Goal: Task Accomplishment & Management: Complete application form

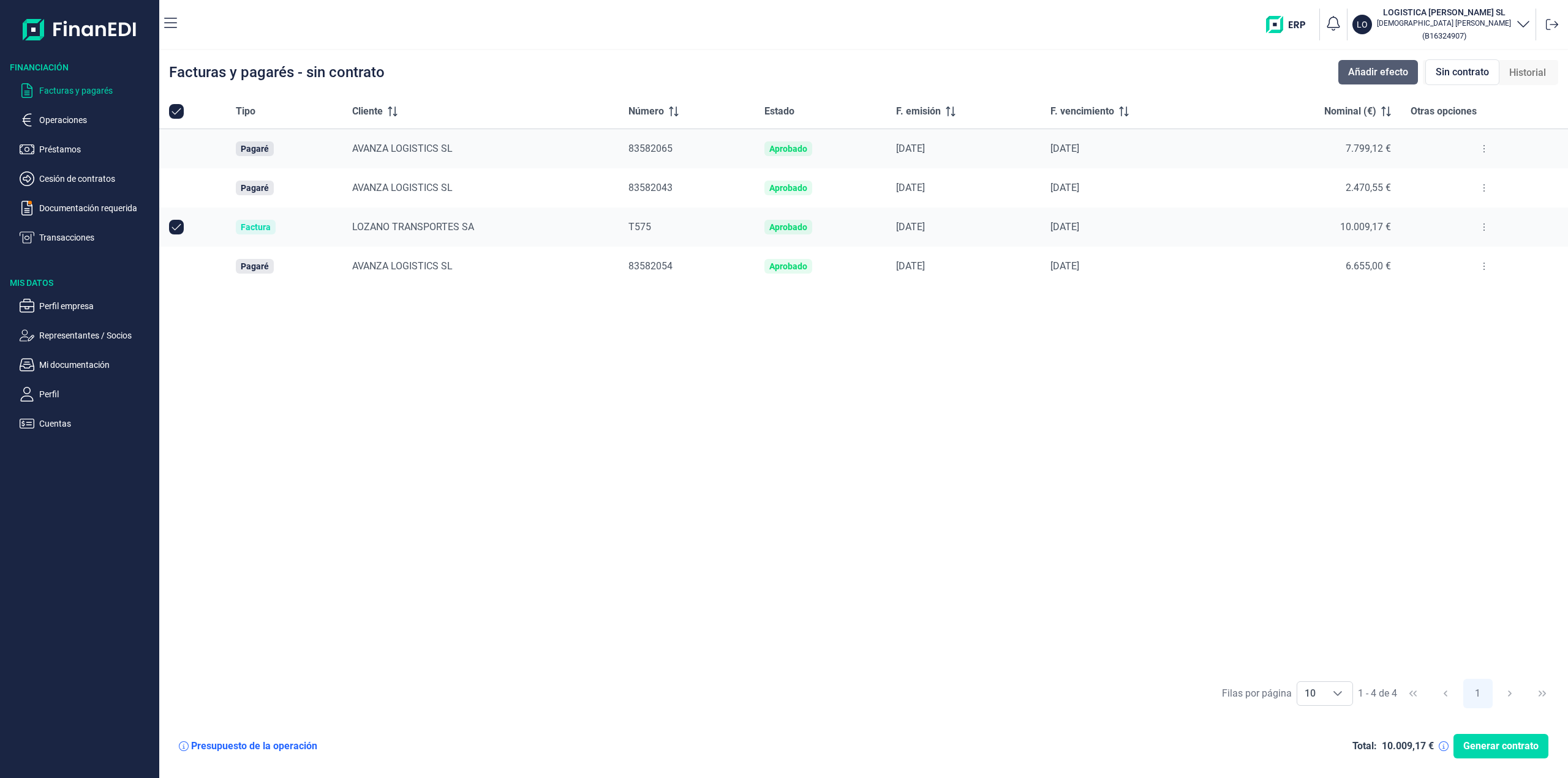
click at [1359, 76] on span "Añadir efecto" at bounding box center [1378, 72] width 60 height 15
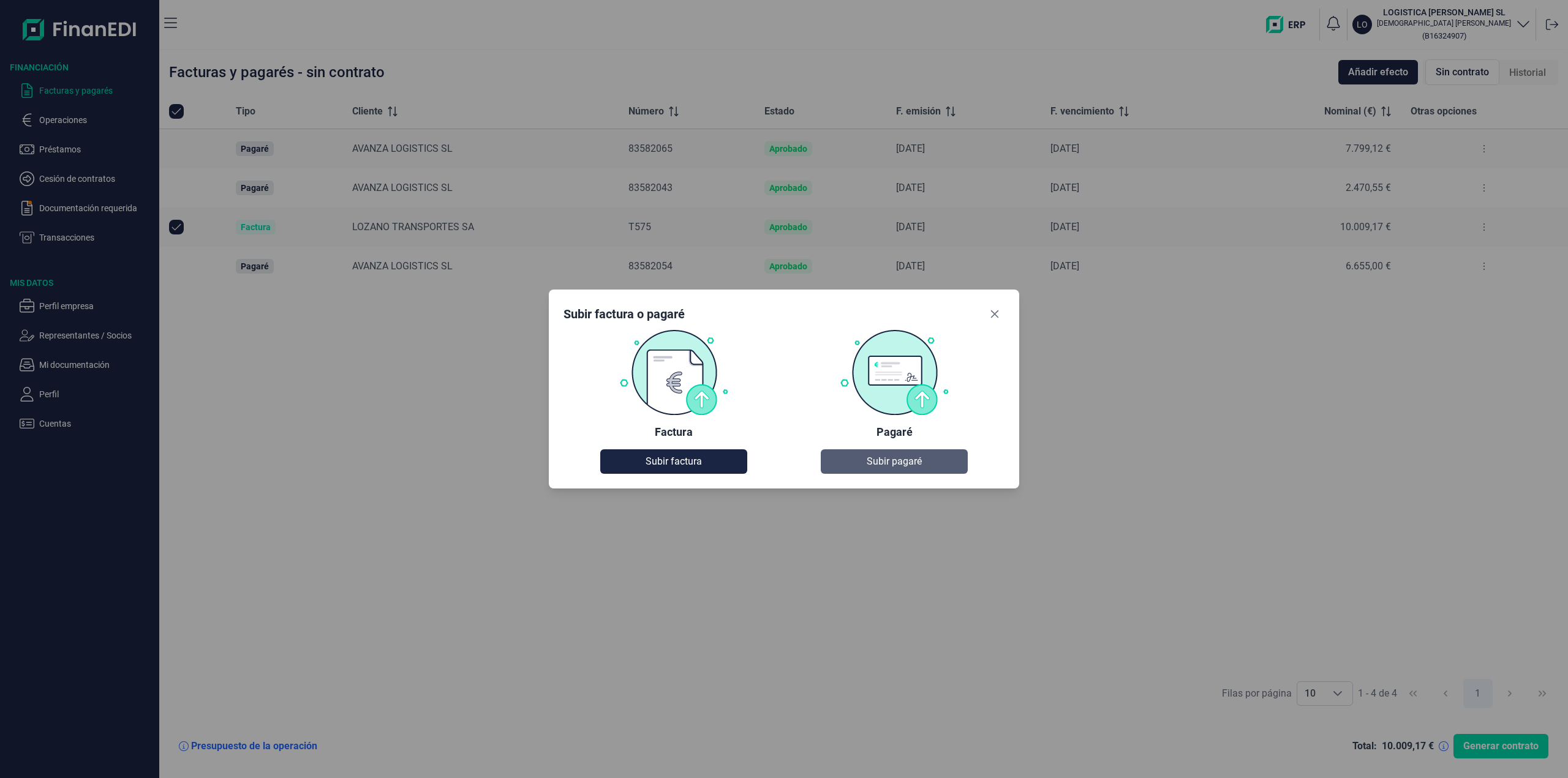
click at [919, 466] on span "Subir pagaré" at bounding box center [894, 462] width 55 height 15
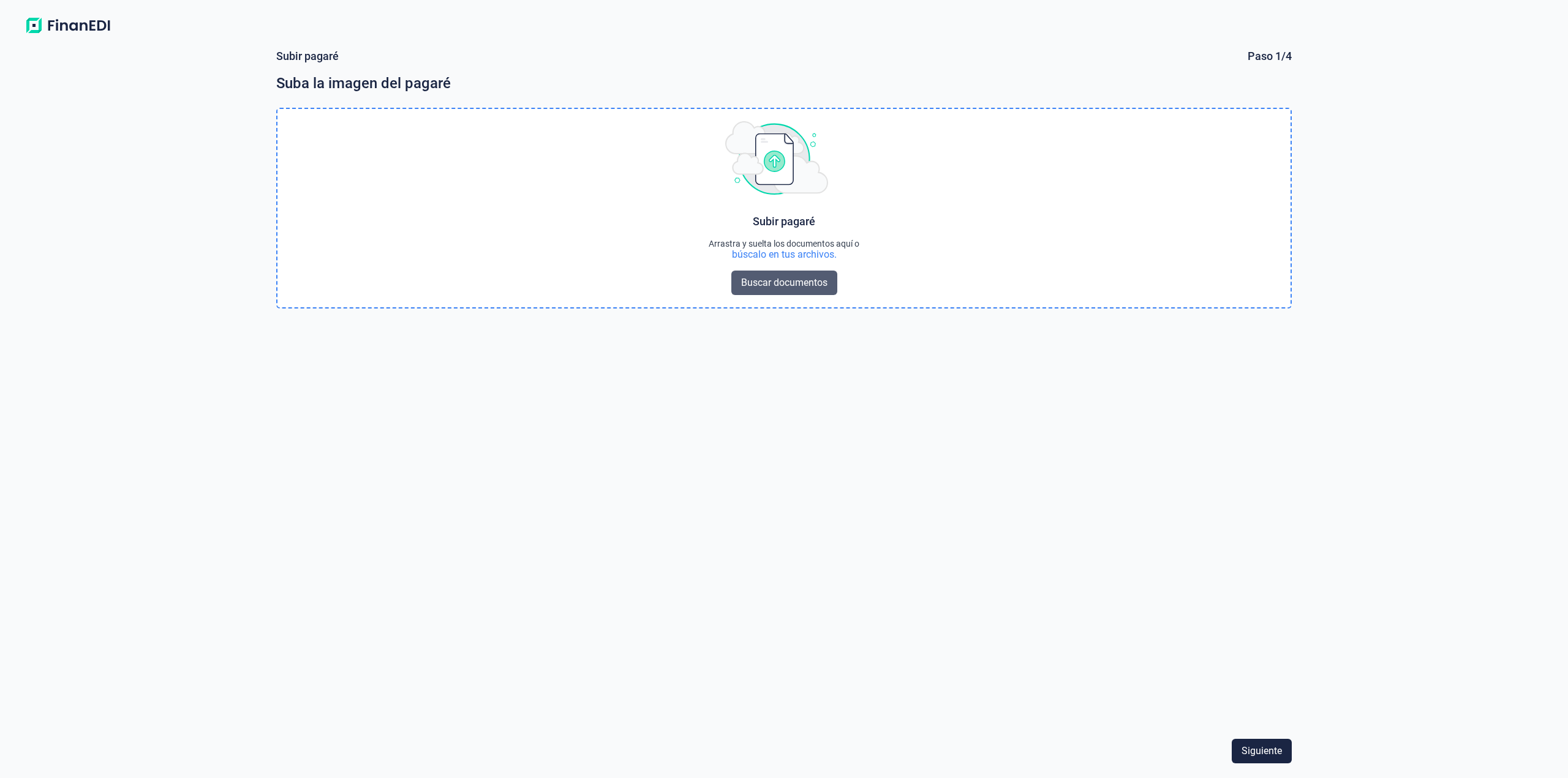
click at [767, 281] on span "Buscar documentos" at bounding box center [784, 283] width 86 height 15
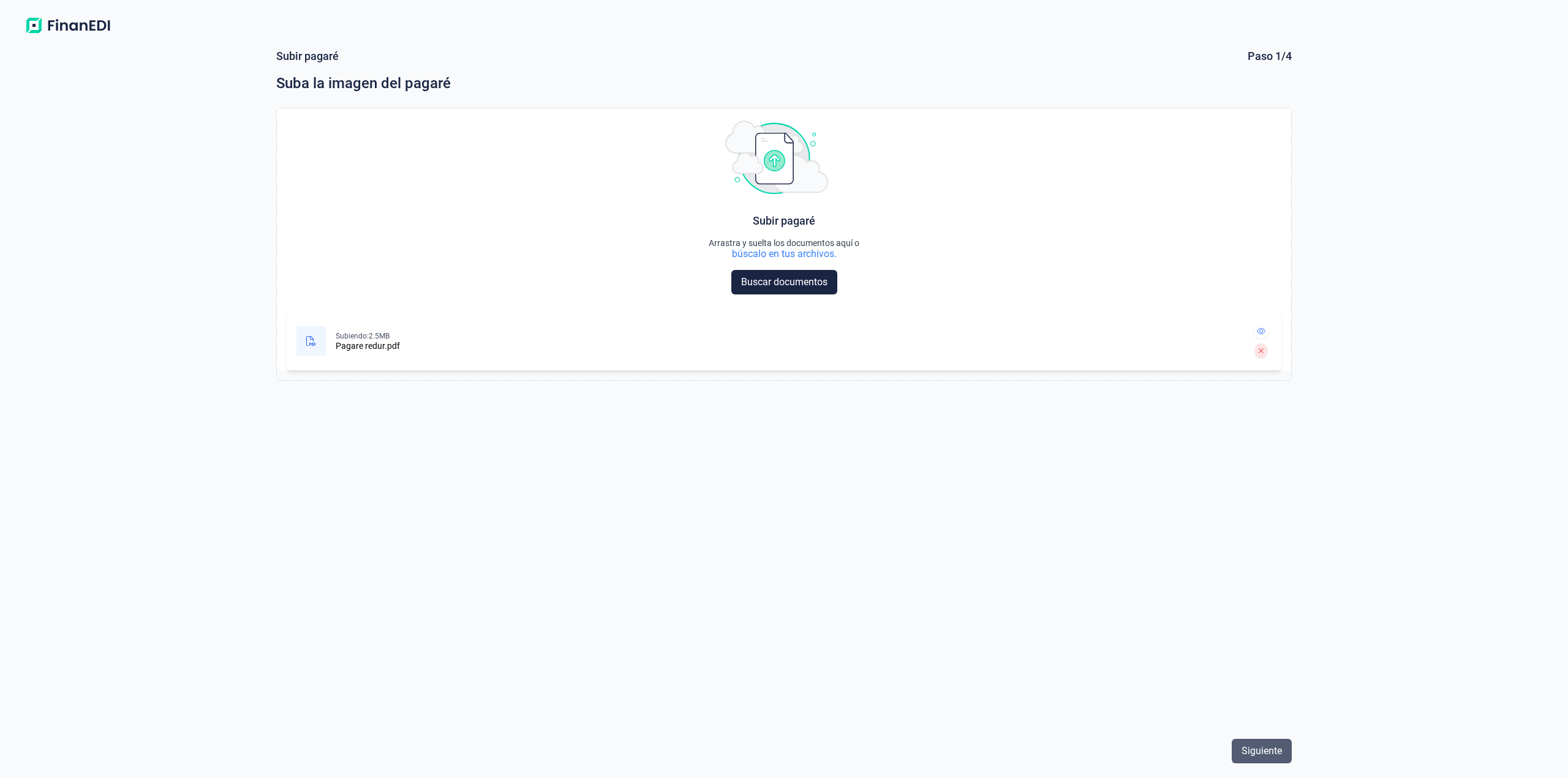
click at [1246, 741] on button "Siguiente" at bounding box center [1262, 752] width 60 height 25
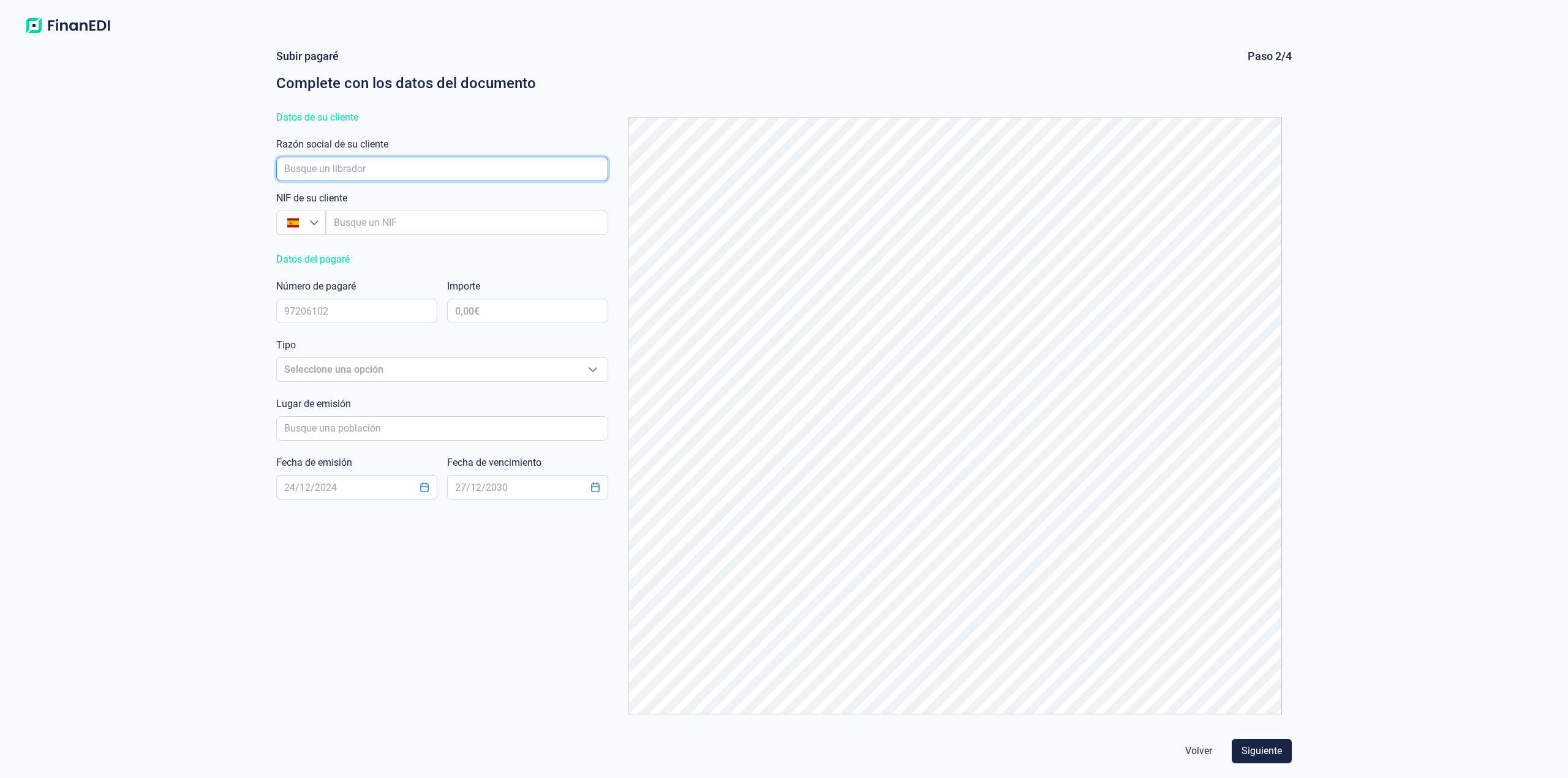
click at [388, 173] on input "empresaAutocomplete" at bounding box center [442, 169] width 332 height 25
click at [388, 172] on input "empresaAutocomplete" at bounding box center [442, 169] width 332 height 25
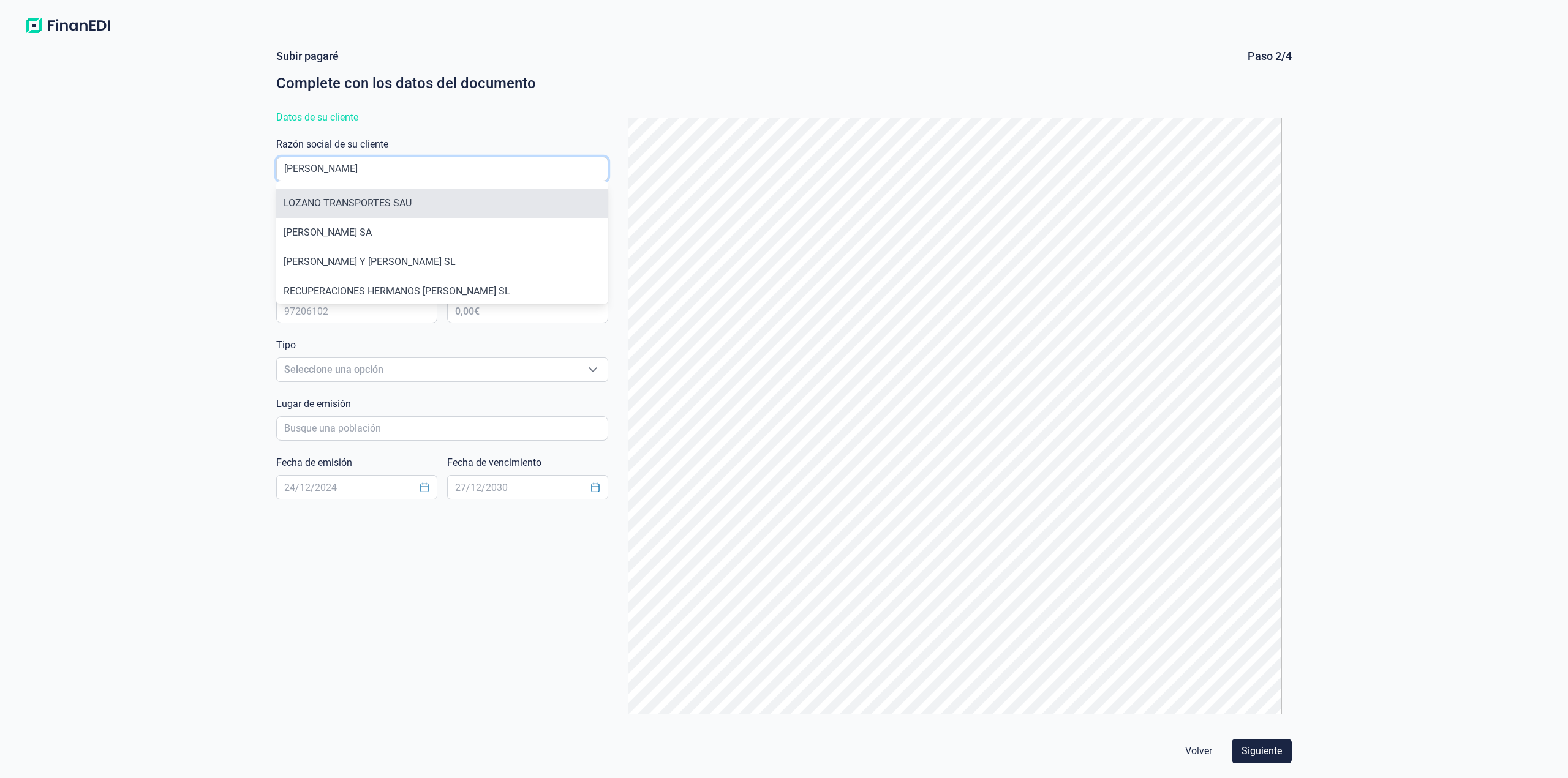
type input "[PERSON_NAME]"
click at [387, 199] on li "LOZANO TRANSPORTES SAU" at bounding box center [442, 204] width 332 height 30
type input "A50113380"
type input "LOZANO TRANSPORTES SAU"
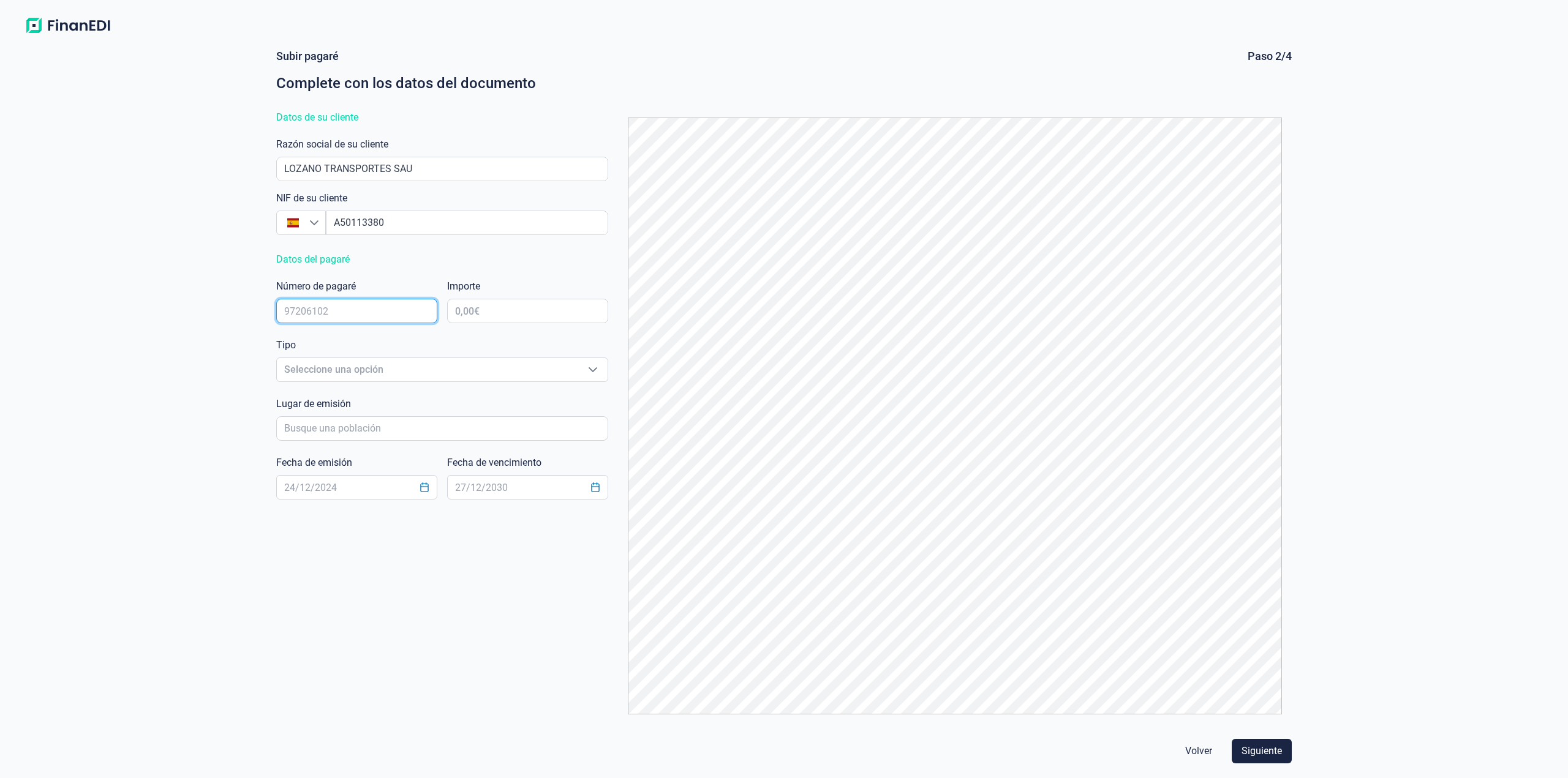
click at [343, 305] on input "text" at bounding box center [357, 311] width 161 height 25
type input "0099231"
click at [477, 317] on input "text" at bounding box center [527, 311] width 161 height 25
type input "60.592,79 €"
click at [378, 380] on span "Seleccione una opción" at bounding box center [427, 370] width 301 height 23
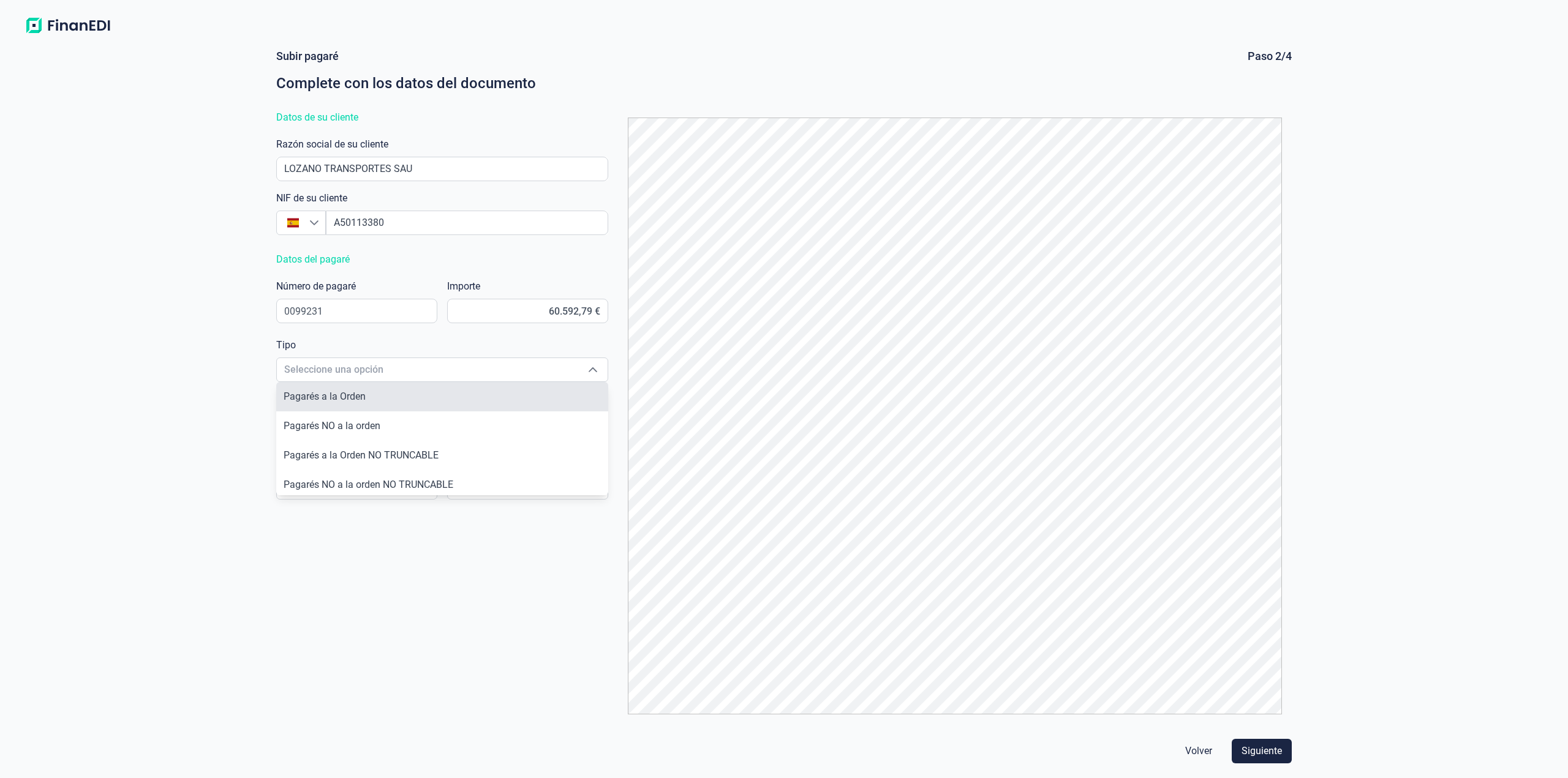
click at [402, 399] on li "Pagarés a la Orden" at bounding box center [442, 397] width 332 height 30
type input "Pagarés a la Orden"
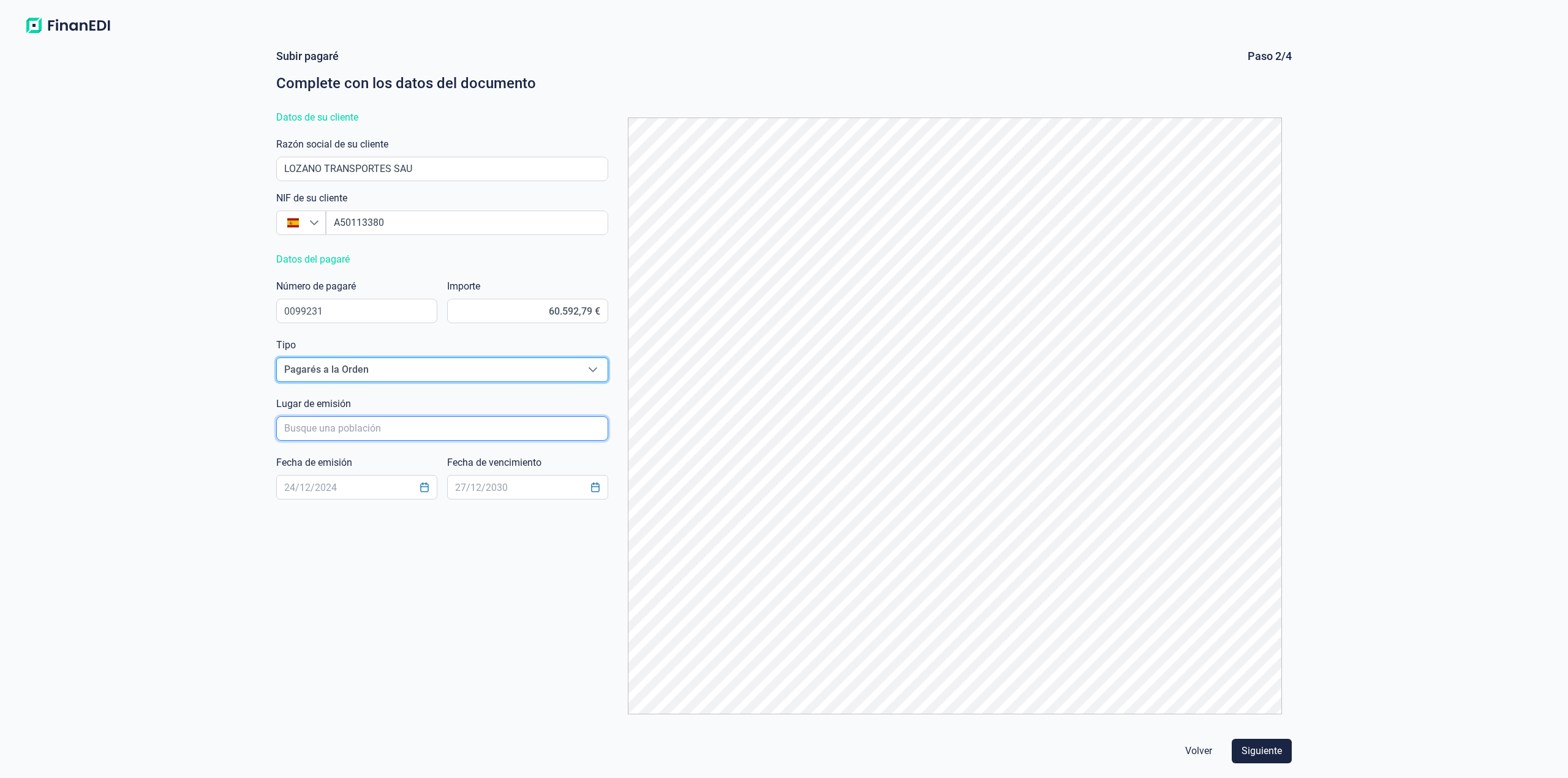
click at [379, 435] on input "poblacionAutocomplete" at bounding box center [442, 429] width 332 height 25
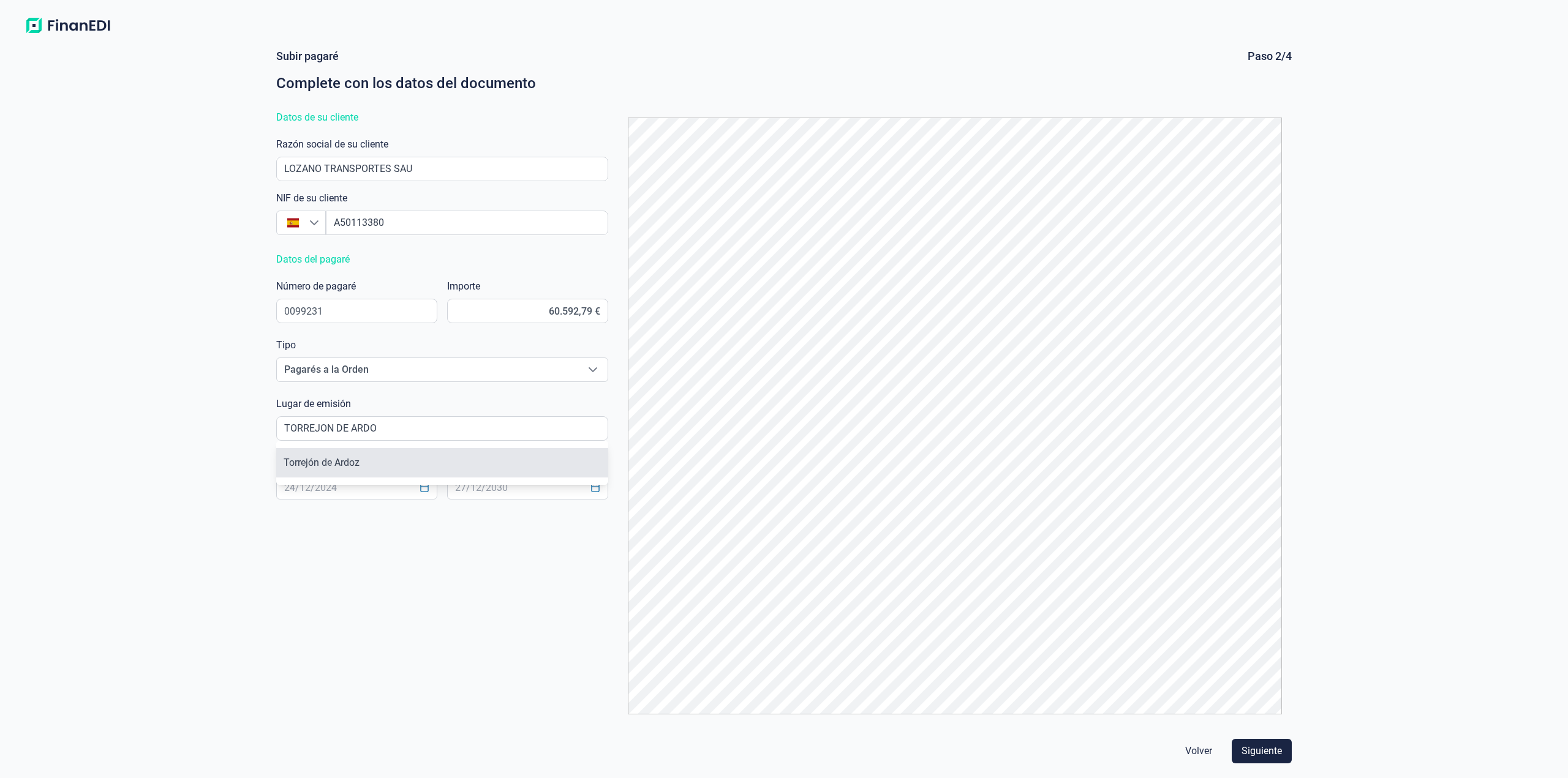
click at [333, 466] on li "Torrejón de Ardoz" at bounding box center [442, 463] width 332 height 30
type input "Torrejón de Ardoz"
click at [329, 488] on input "text" at bounding box center [357, 487] width 161 height 25
type input "[DATE]"
click at [472, 492] on input "text" at bounding box center [527, 487] width 161 height 25
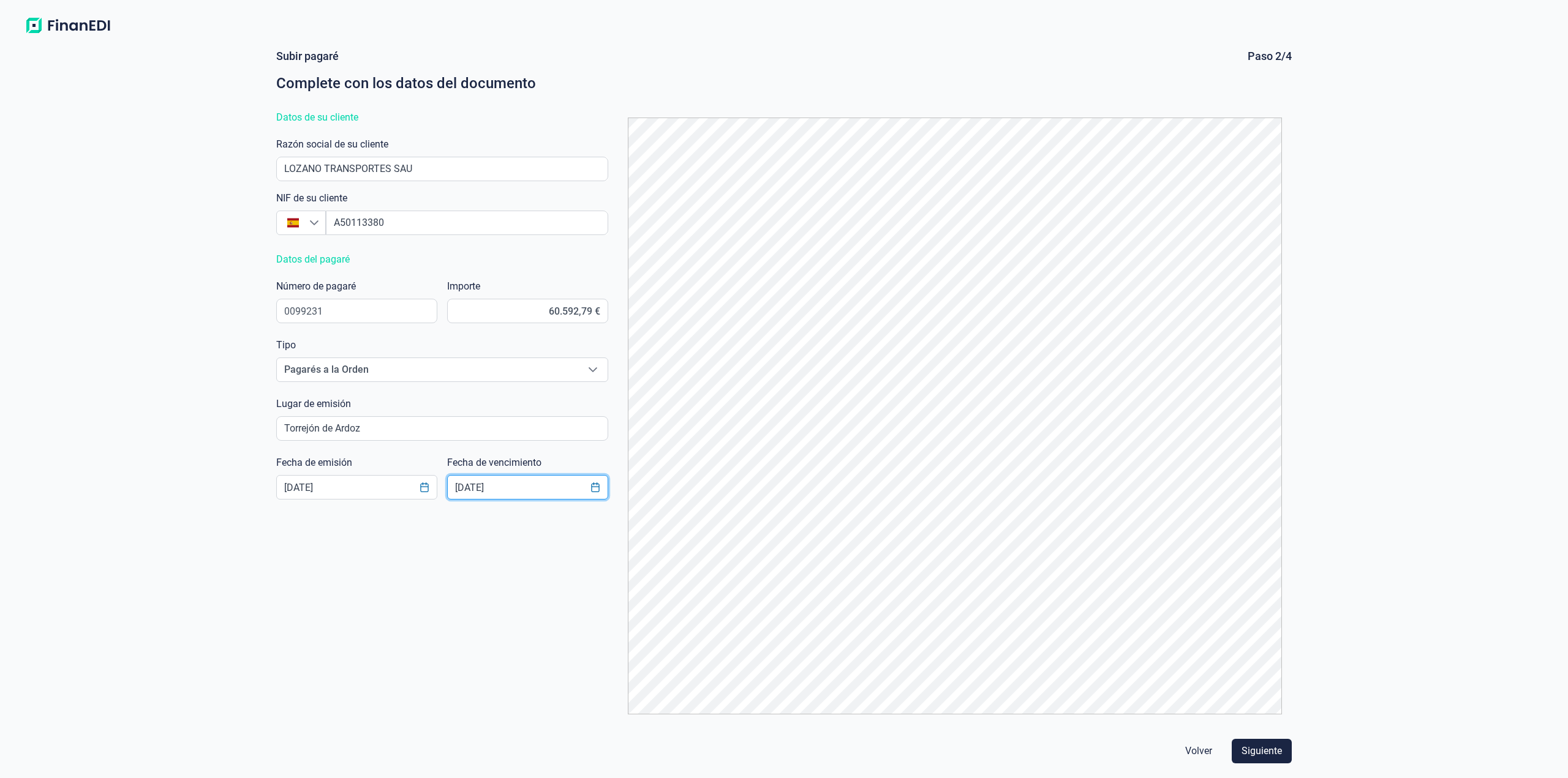
type input "[DATE]"
click at [1258, 738] on div "Volver Siguiente" at bounding box center [784, 751] width 1026 height 34
click at [1258, 747] on span "Siguiente" at bounding box center [1261, 752] width 41 height 15
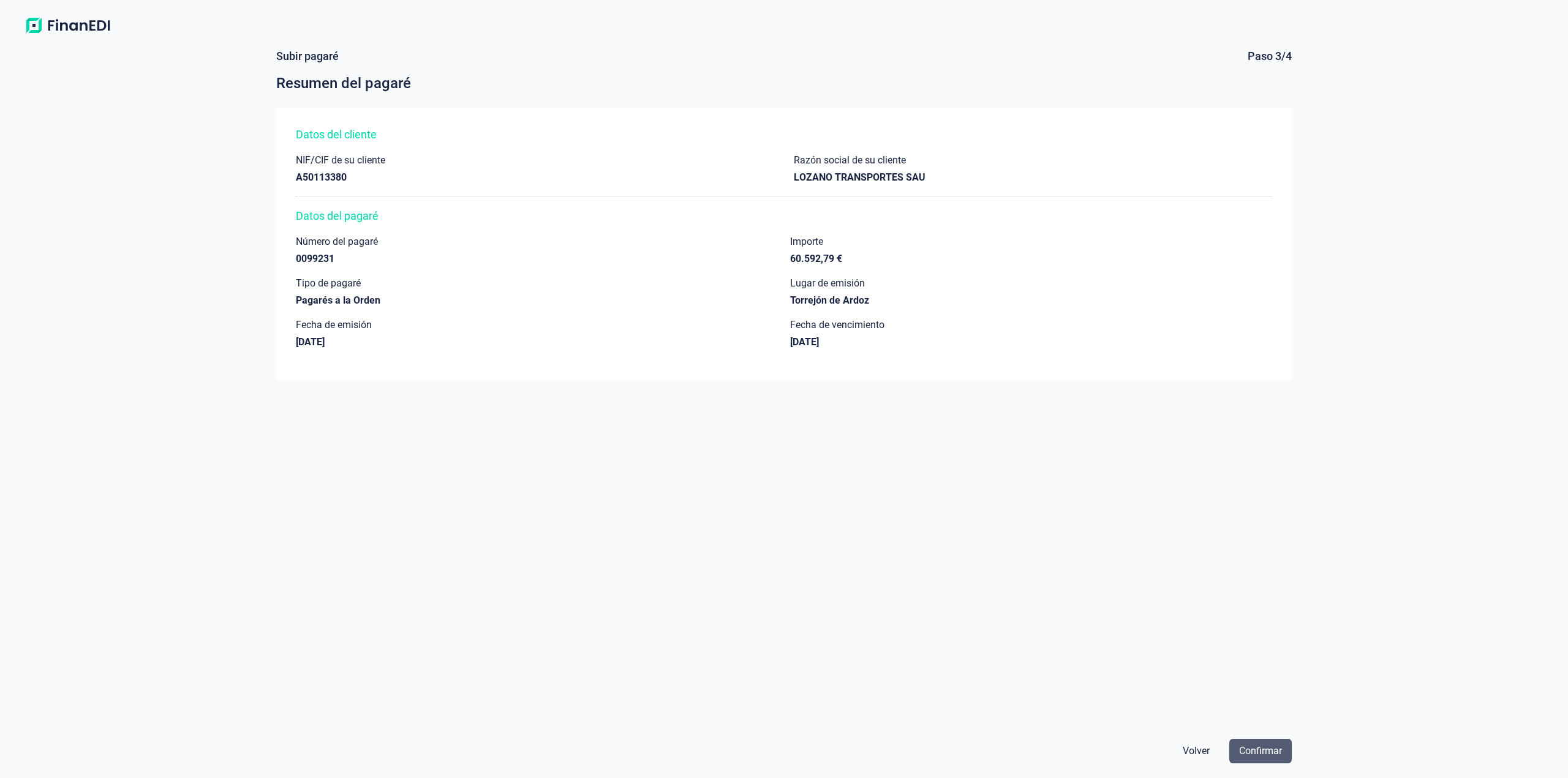
click at [1272, 752] on span "Confirmar" at bounding box center [1260, 752] width 43 height 15
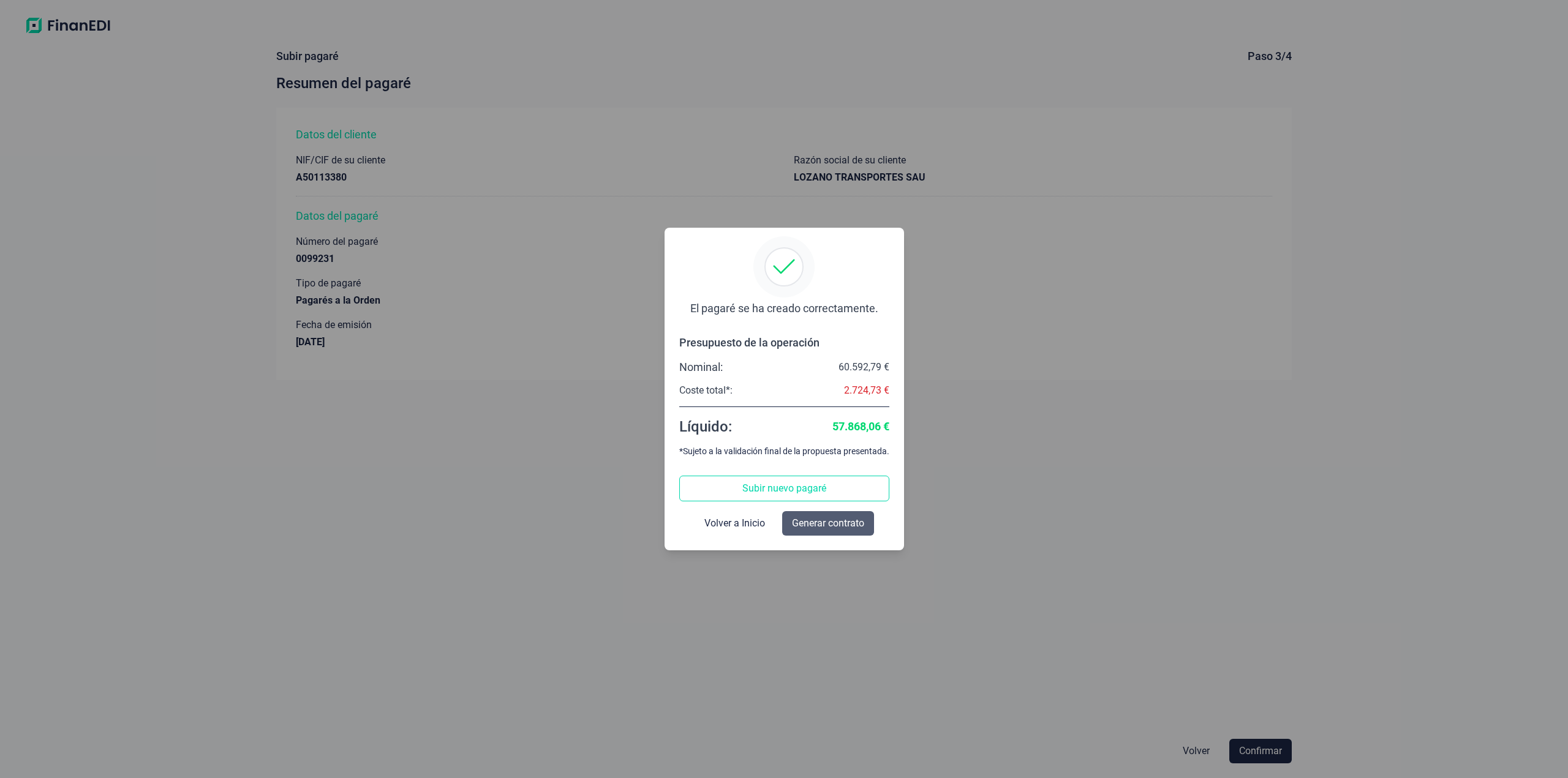
click at [844, 523] on span "Generar contrato" at bounding box center [827, 524] width 72 height 15
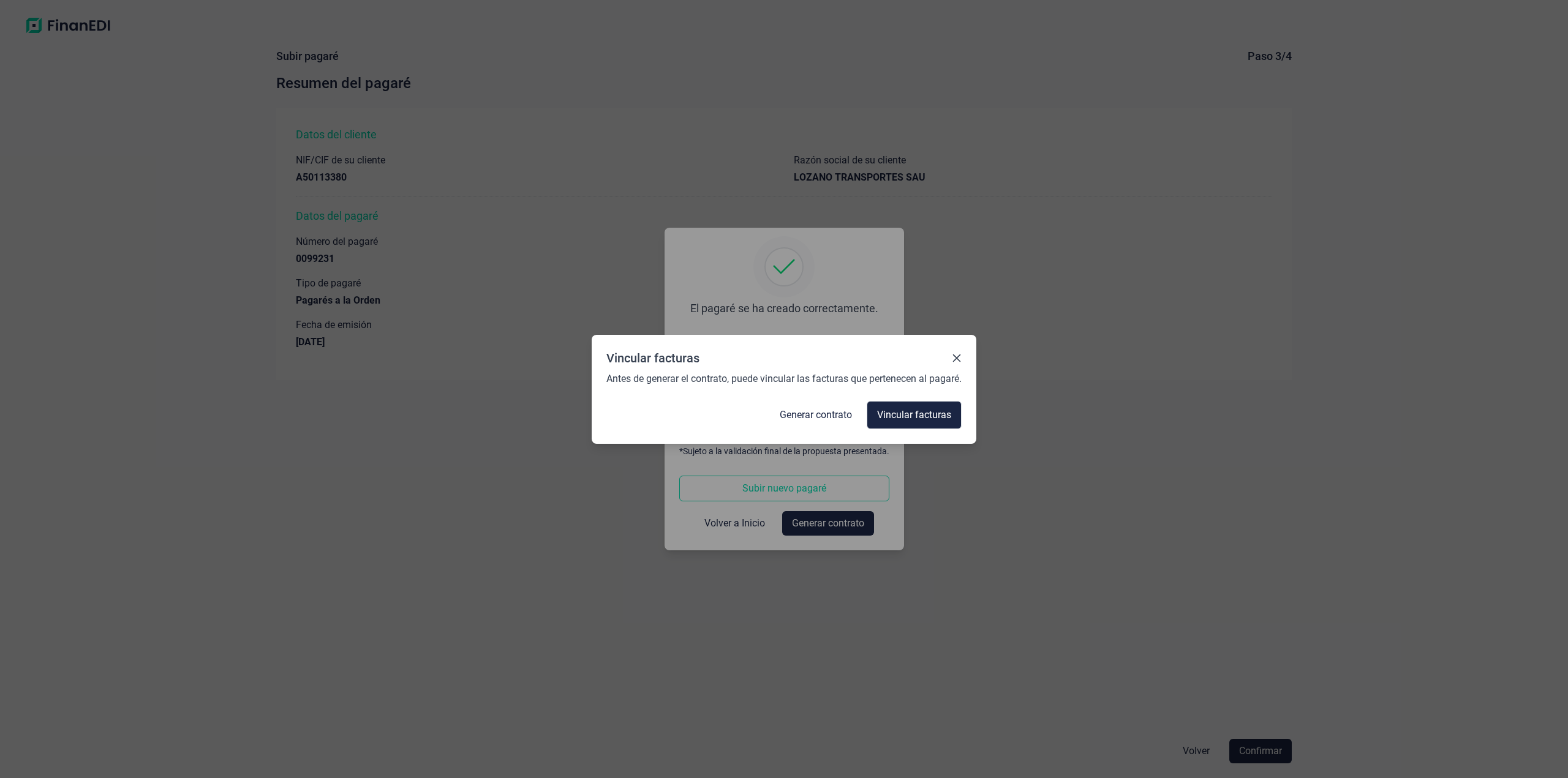
click at [959, 358] on icon "Close" at bounding box center [957, 358] width 10 height 10
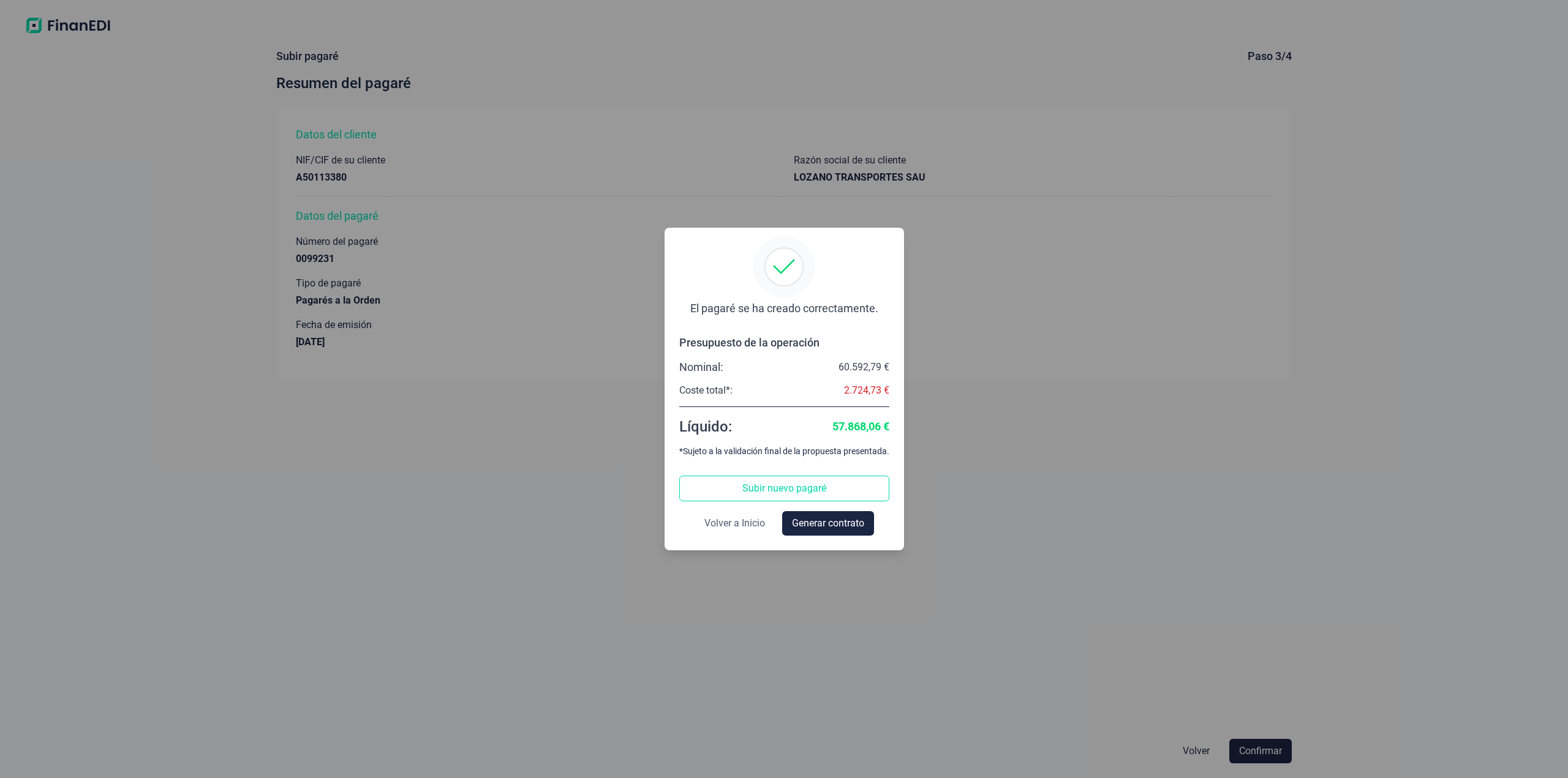
click at [753, 523] on span "Volver a Inicio" at bounding box center [734, 524] width 60 height 15
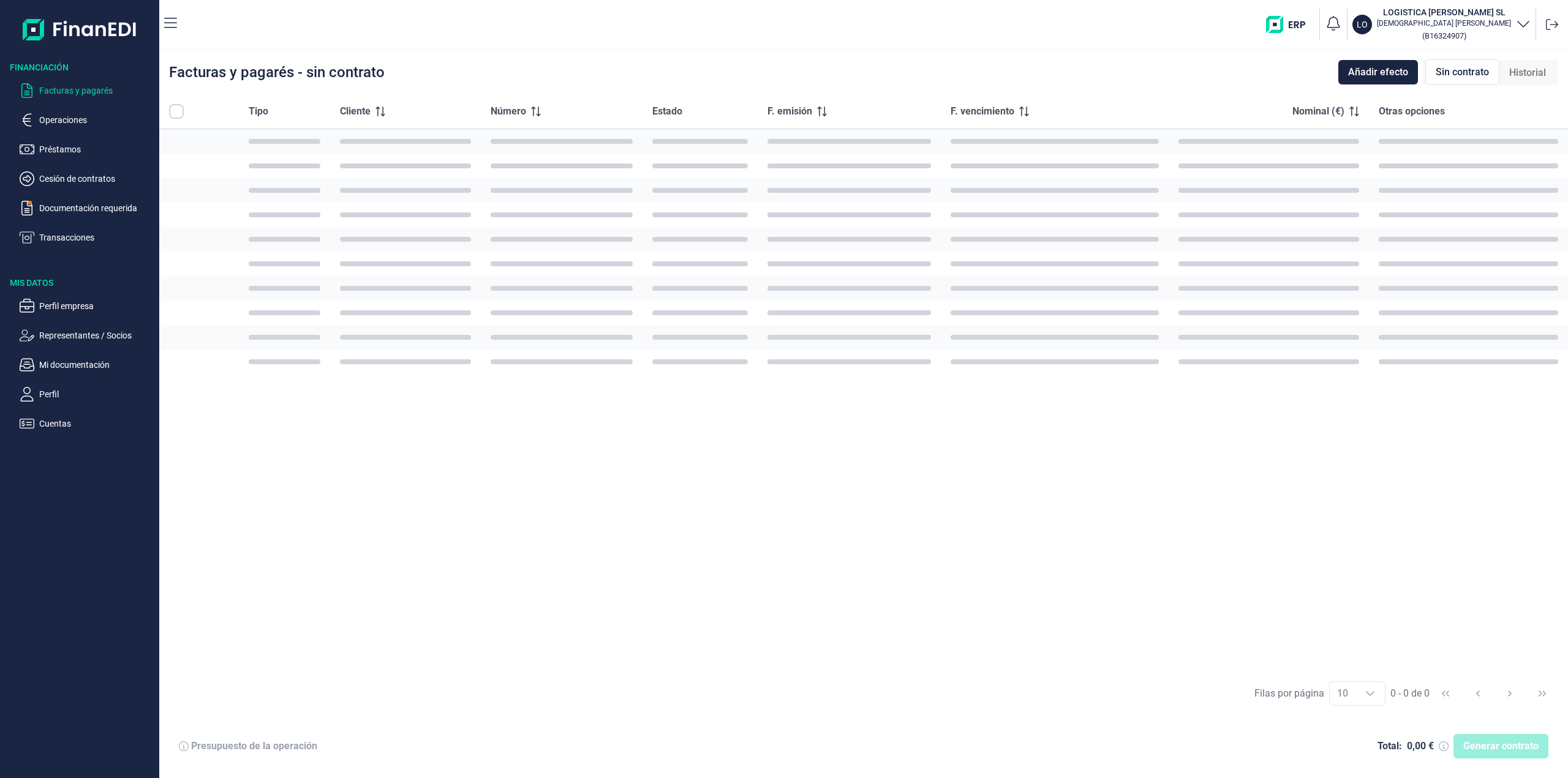
checkbox input "true"
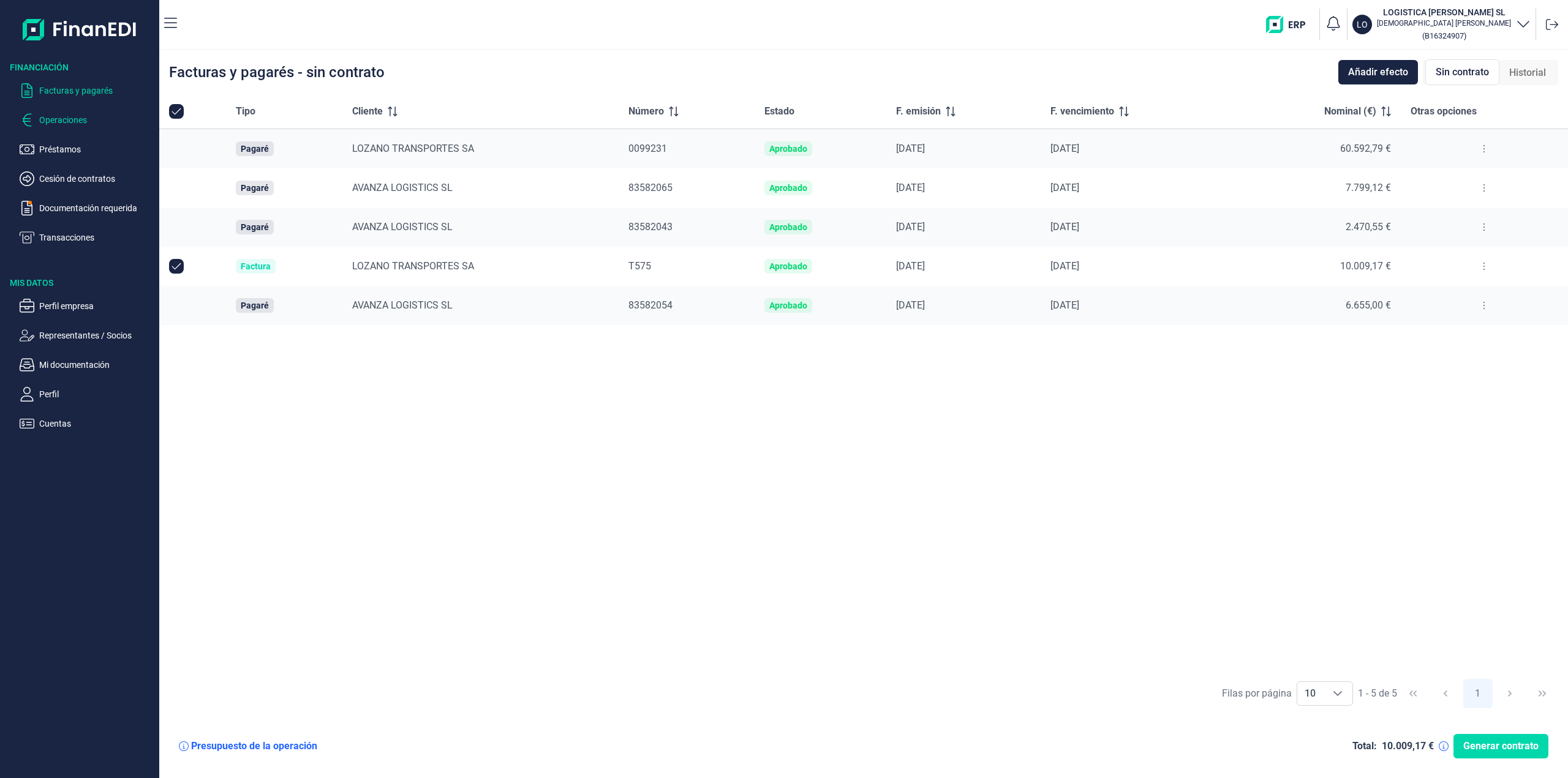
click at [73, 117] on p "Operaciones" at bounding box center [96, 120] width 115 height 15
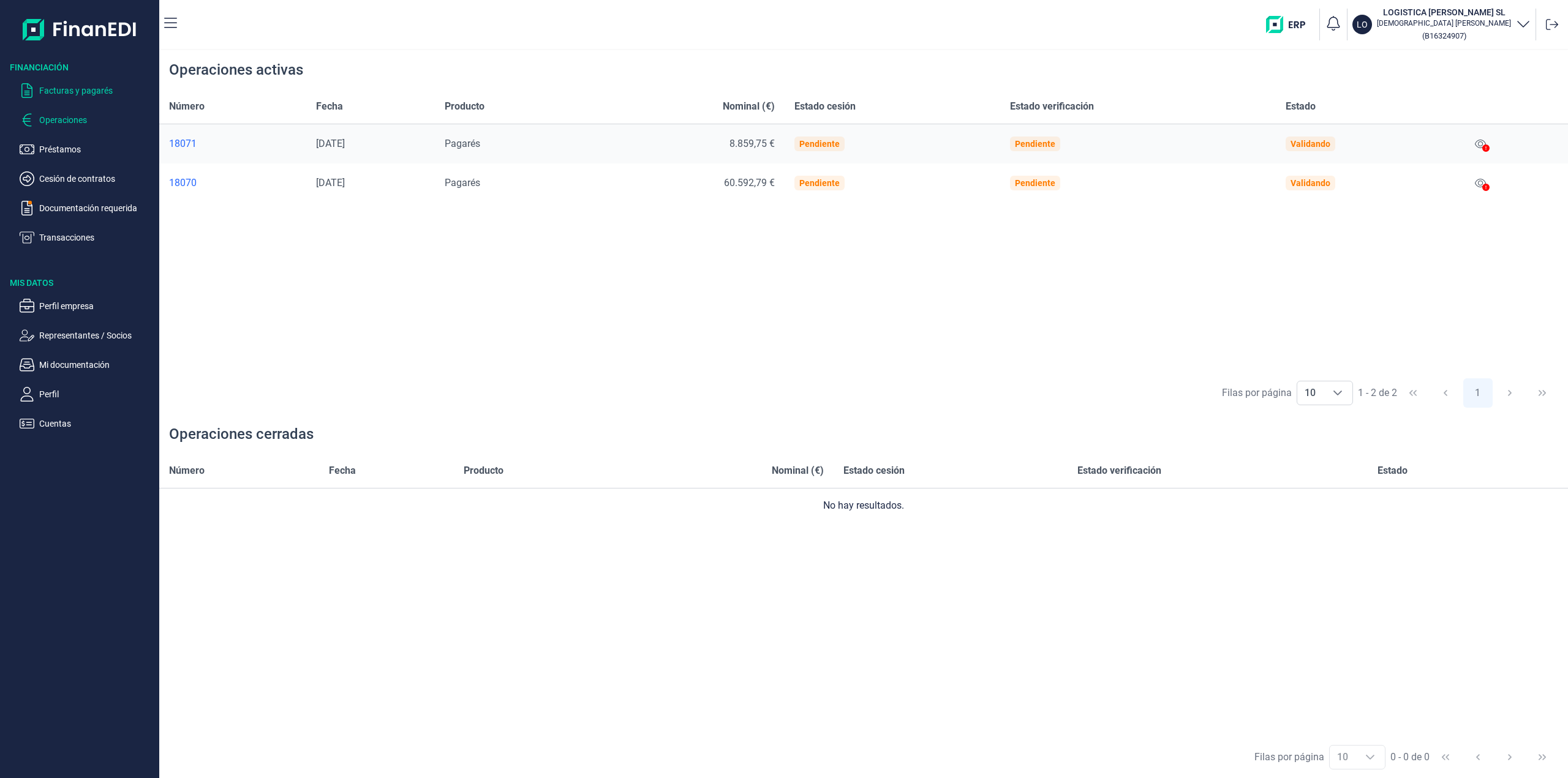
click at [60, 91] on p "Facturas y pagarés" at bounding box center [96, 91] width 115 height 15
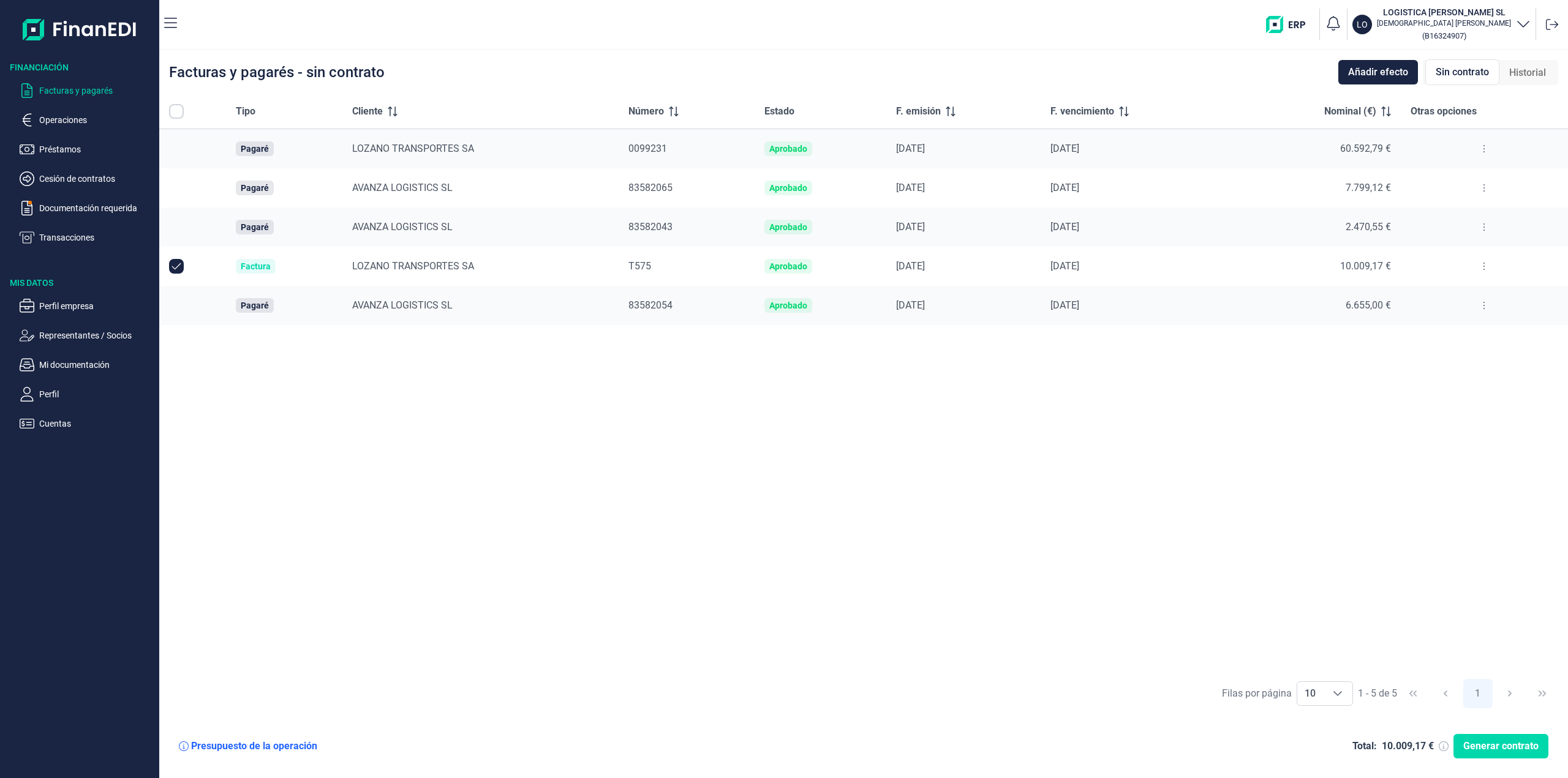
checkbox input "true"
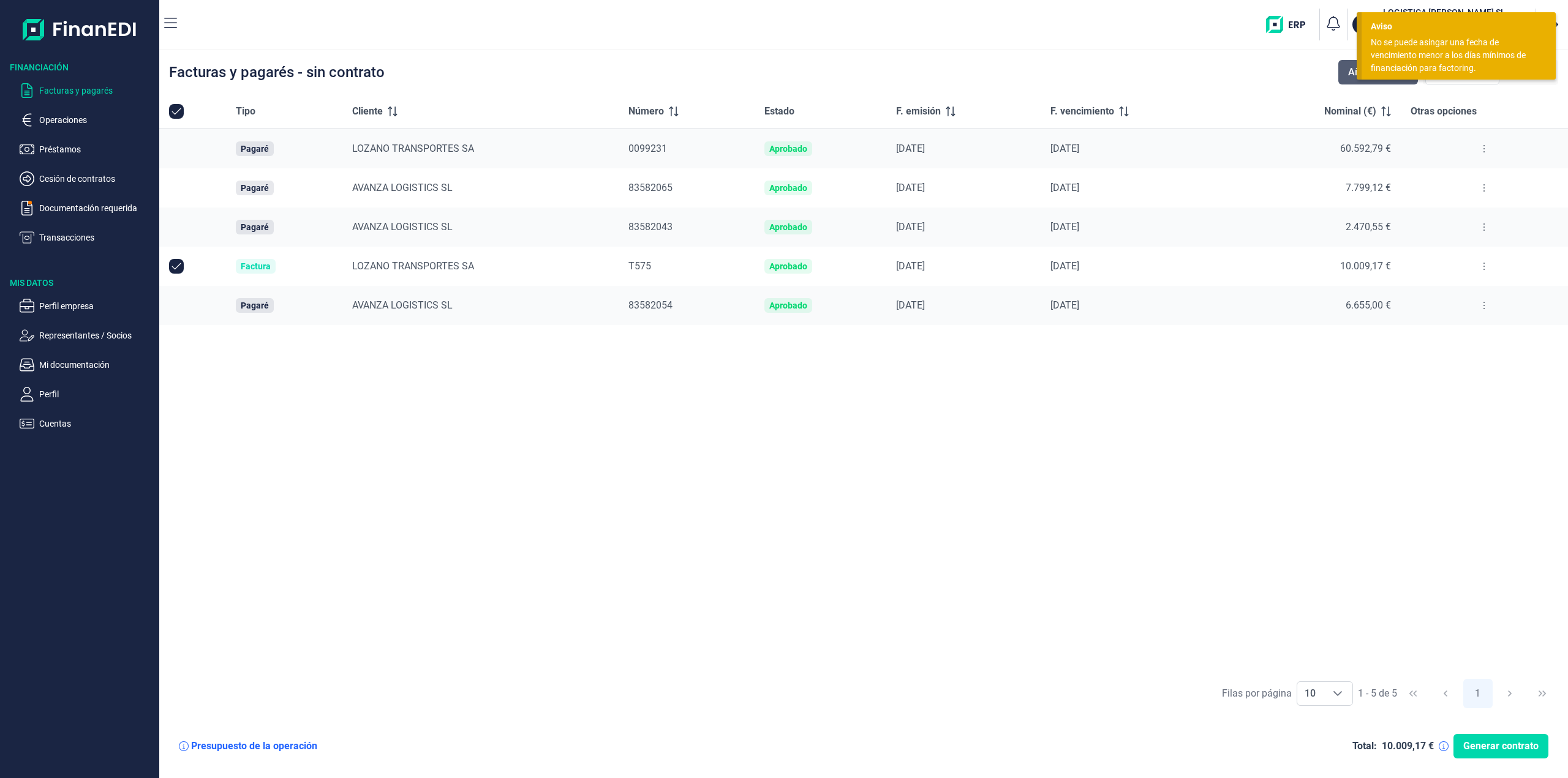
click at [1348, 76] on button "Añadir efecto" at bounding box center [1378, 72] width 79 height 25
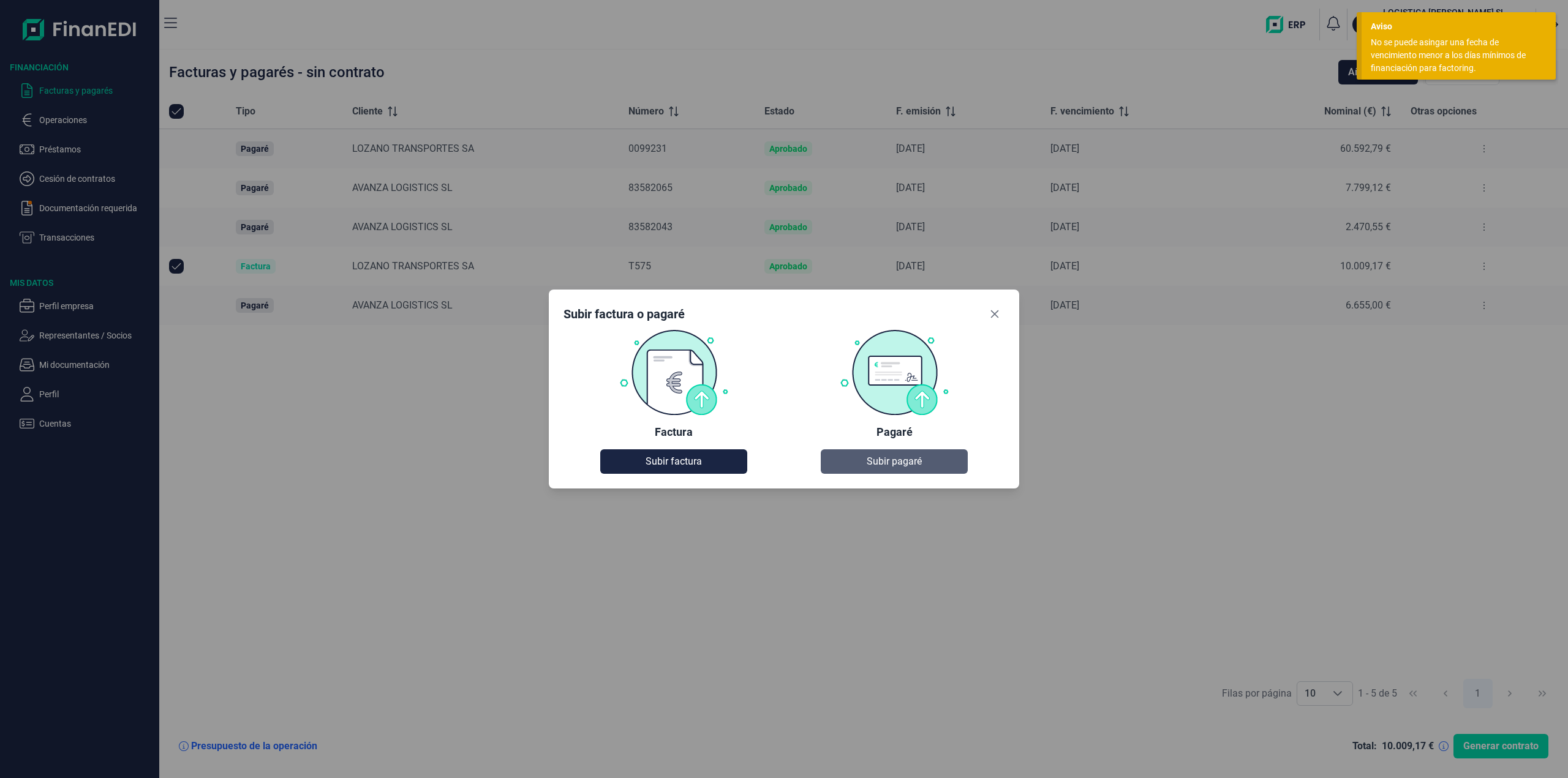
click at [880, 467] on span "Subir pagaré" at bounding box center [894, 462] width 55 height 15
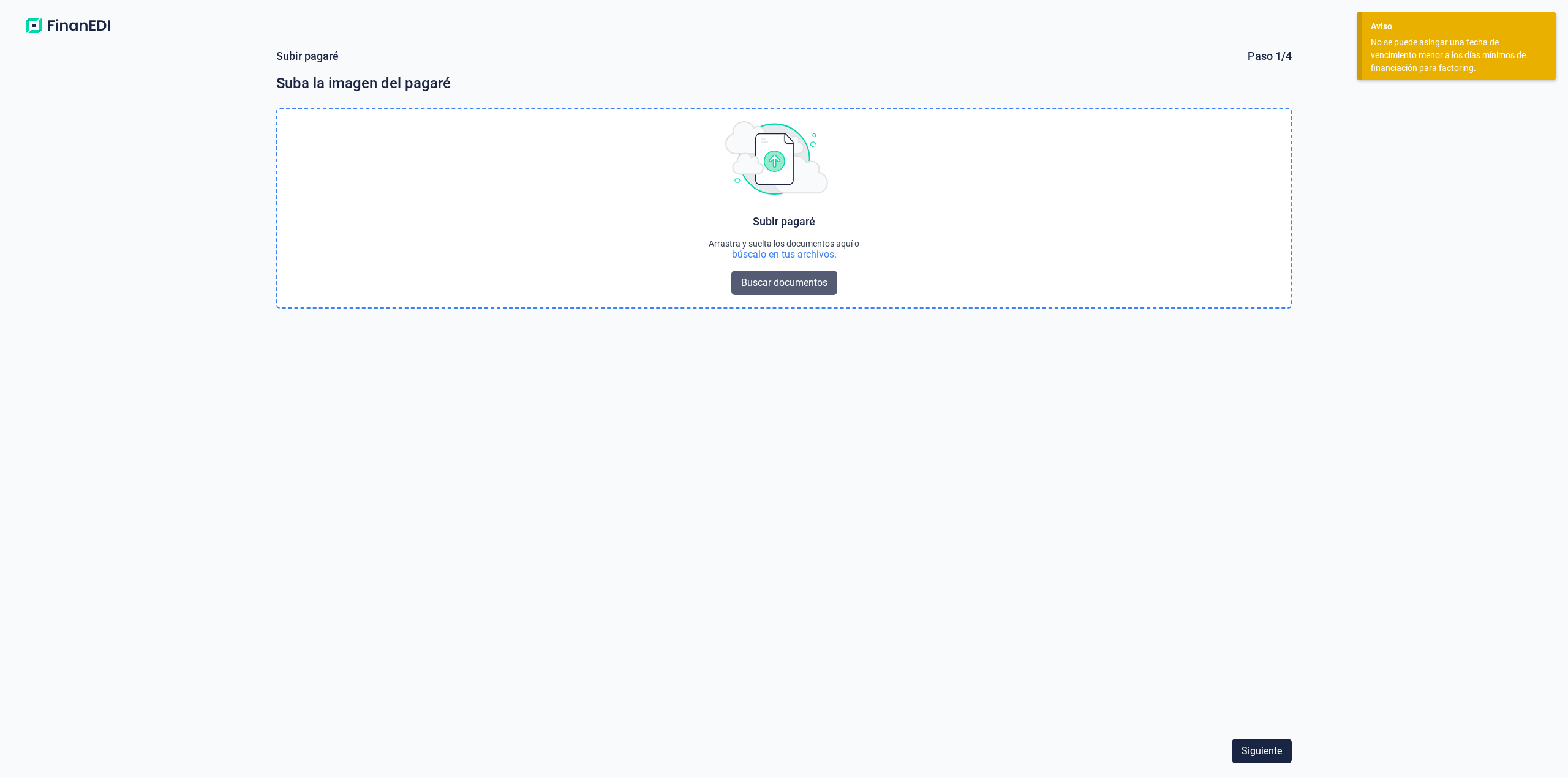
click at [789, 286] on span "Buscar documentos" at bounding box center [784, 283] width 86 height 15
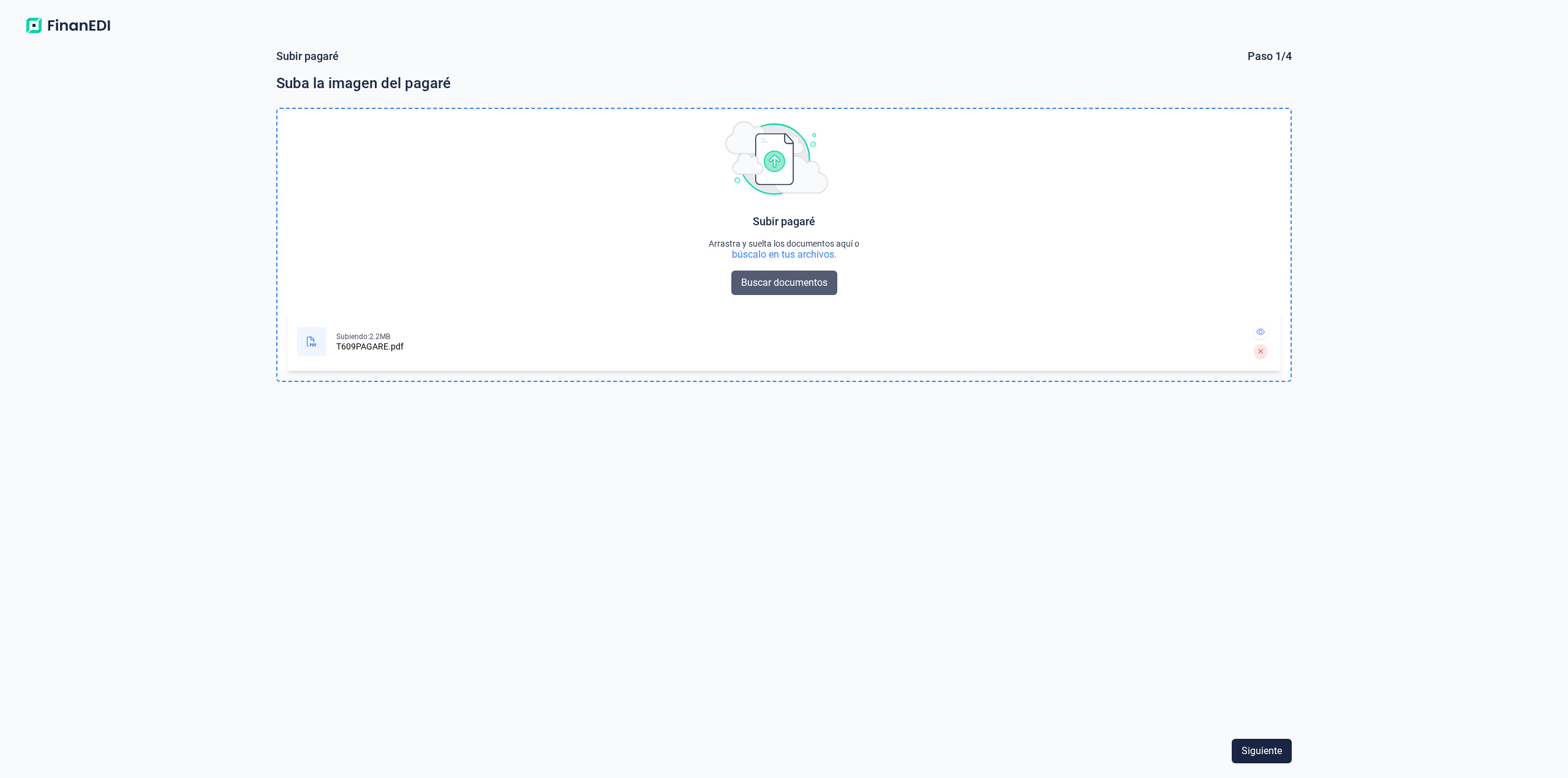
click at [758, 286] on span "Buscar documentos" at bounding box center [784, 283] width 86 height 15
click at [1267, 755] on span "Siguiente" at bounding box center [1261, 752] width 41 height 15
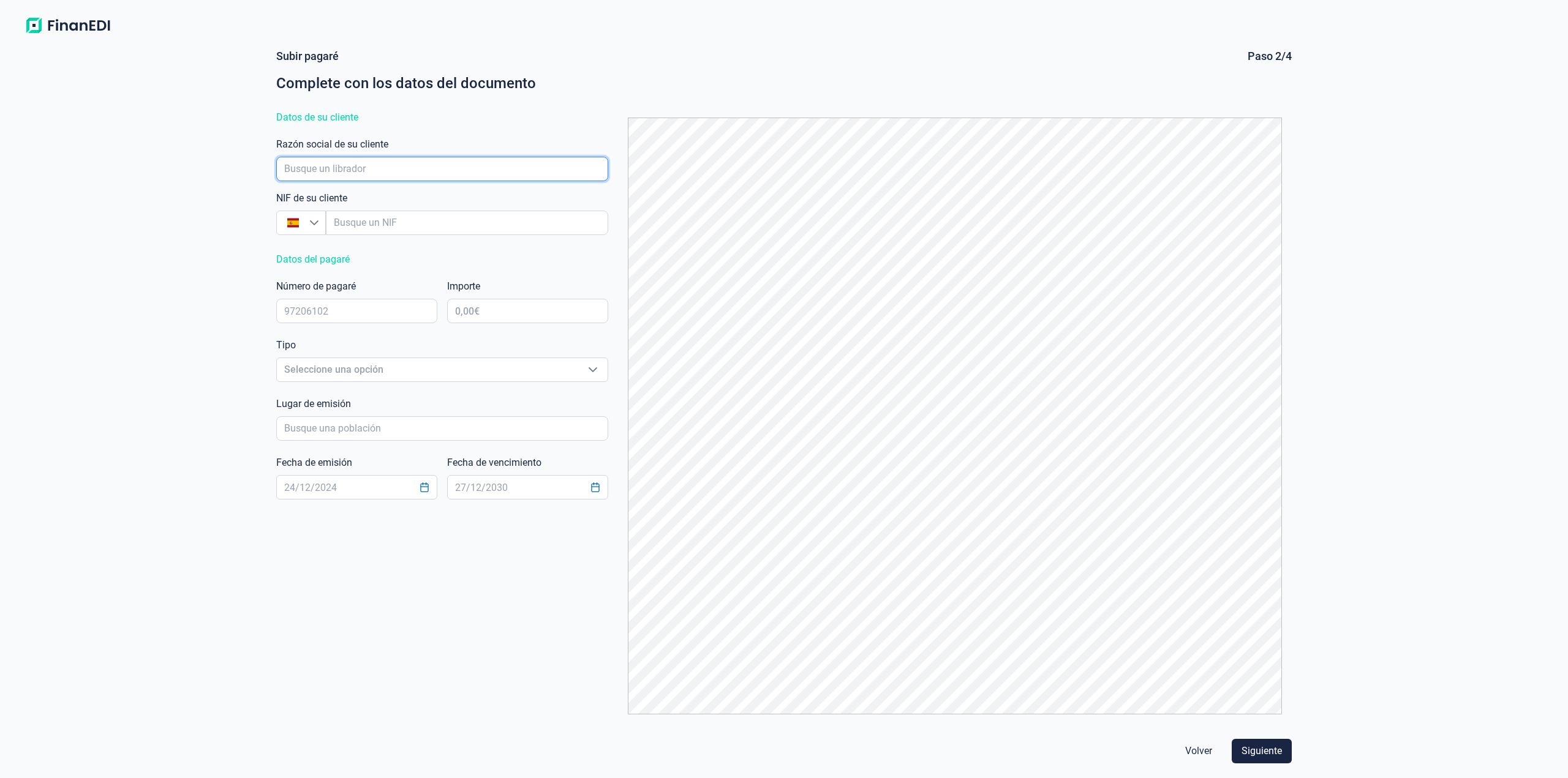
click at [389, 168] on input "empresaAutocomplete" at bounding box center [442, 169] width 332 height 25
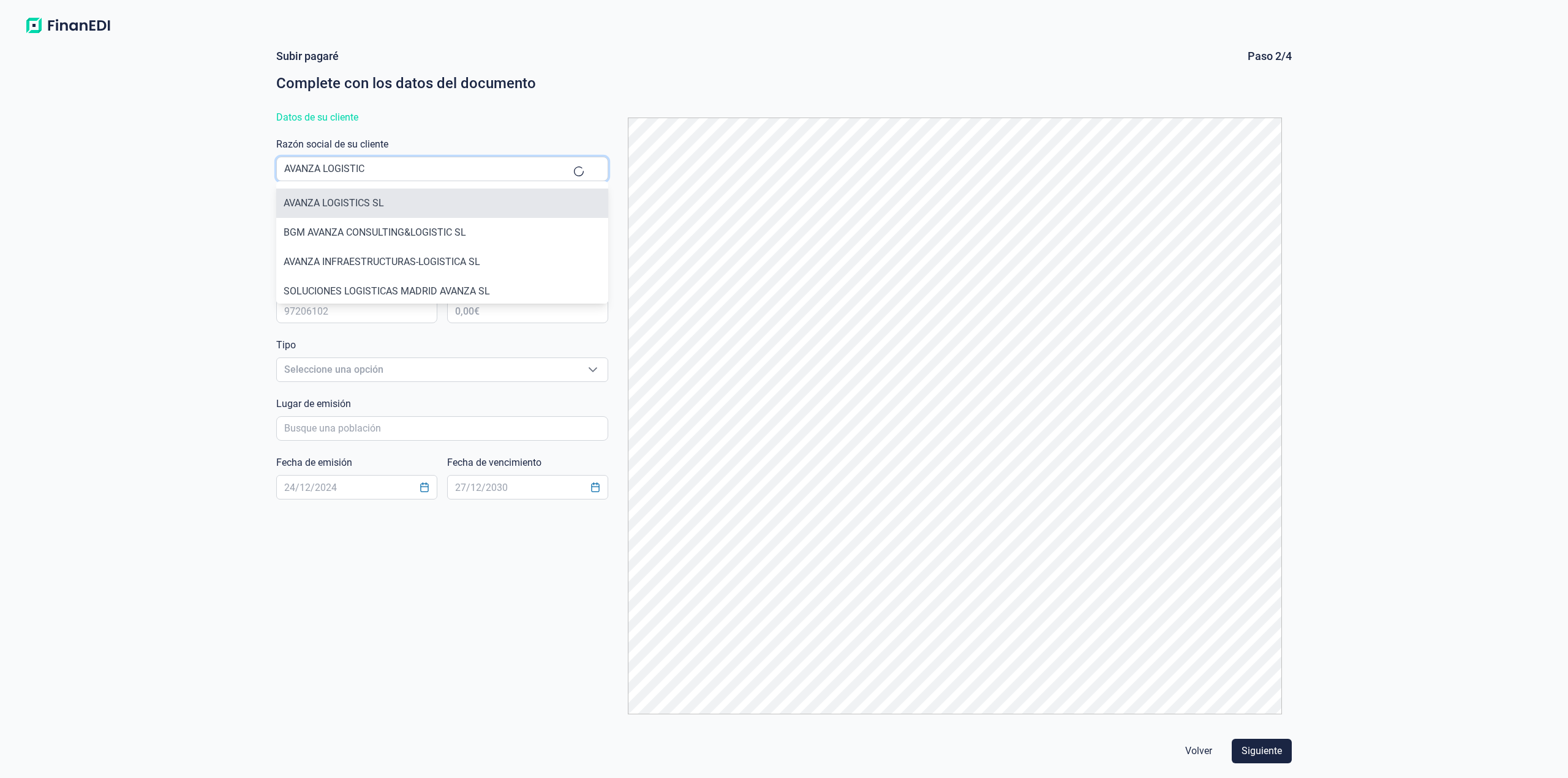
type input "AVANZA LOGISTIC"
click at [425, 199] on li "AVANZA LOGISTICS SL" at bounding box center [442, 204] width 332 height 30
type input "B98200611"
type input "AVANZA LOGISTICS SL"
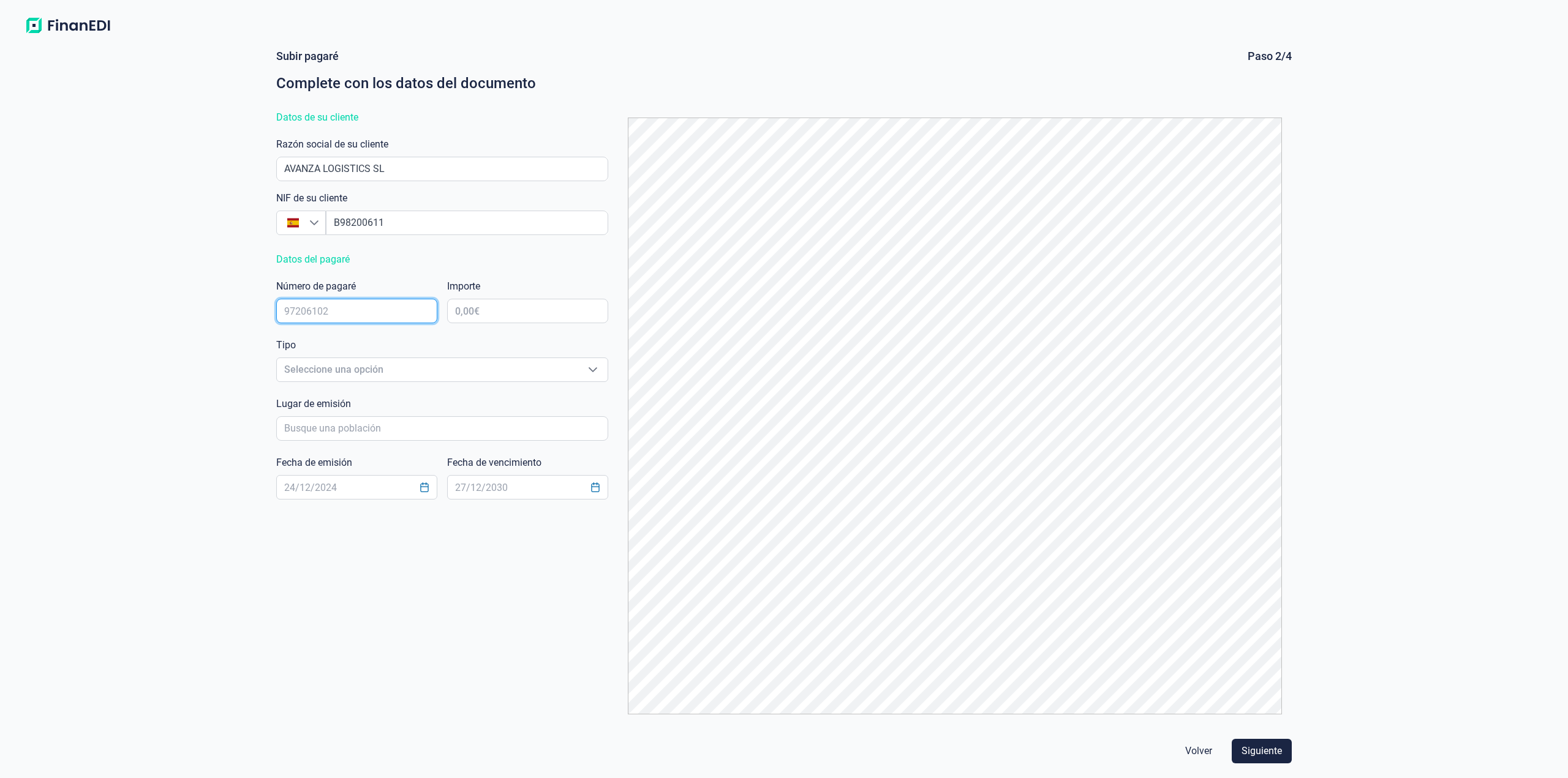
click at [387, 315] on input "text" at bounding box center [357, 311] width 161 height 25
type input "8358203"
click at [503, 316] on input "text" at bounding box center [527, 311] width 161 height 25
type input "8.859,75 €"
click at [434, 376] on span "Seleccione una opción" at bounding box center [427, 370] width 301 height 23
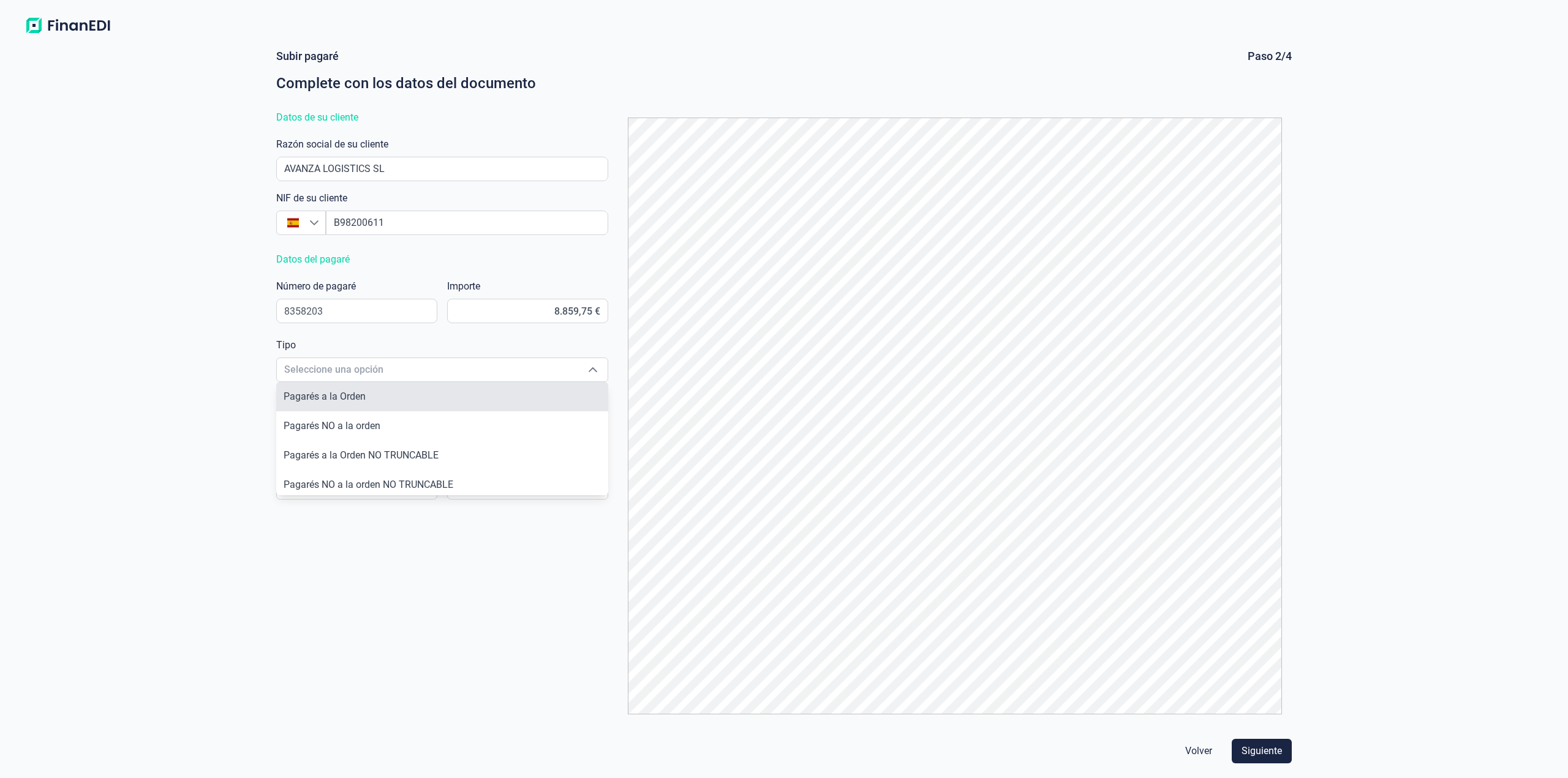
click at [426, 391] on li "Pagarés a la Orden" at bounding box center [442, 397] width 332 height 30
type input "Pagarés a la Orden"
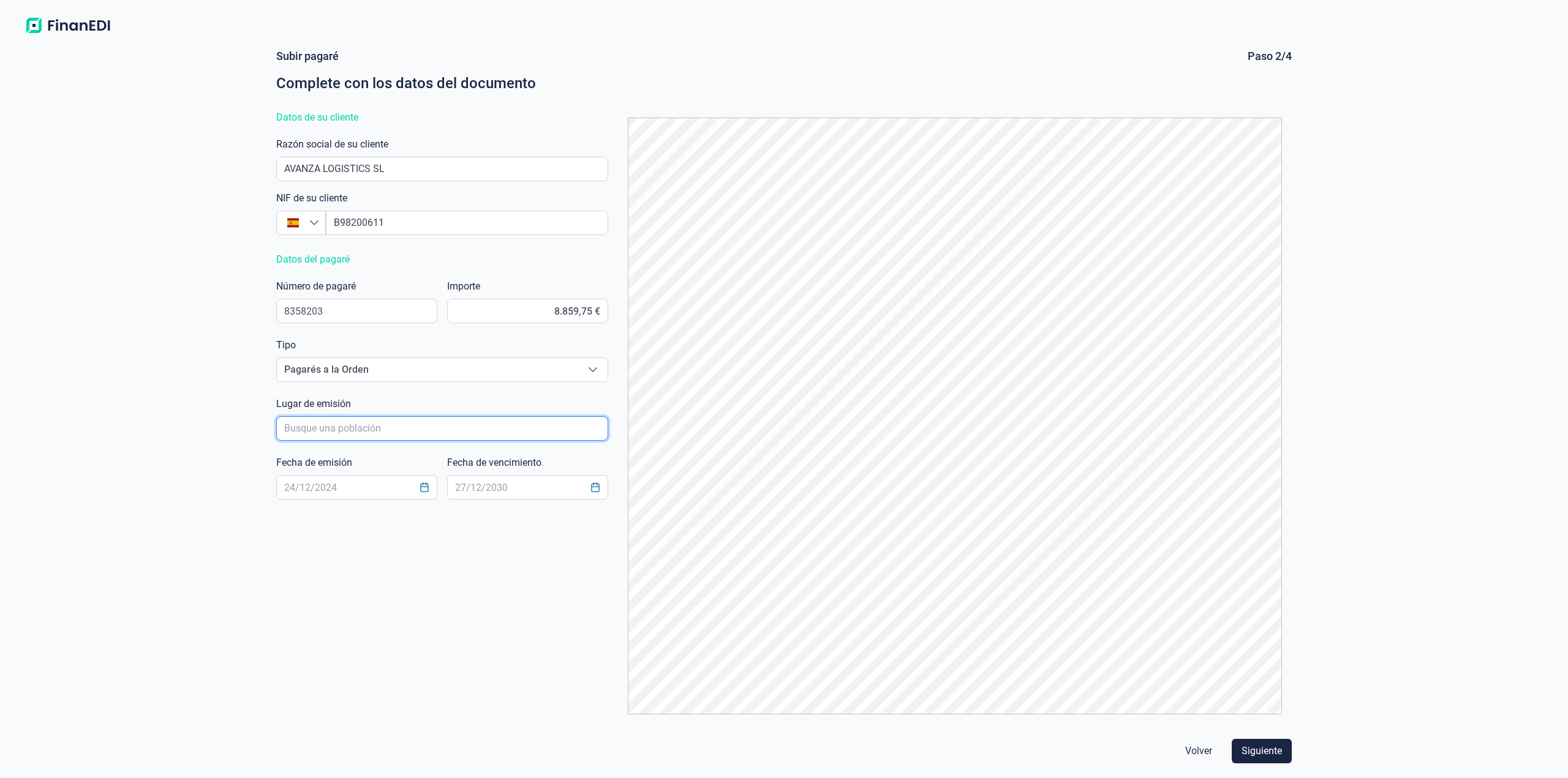
click at [376, 432] on input "poblacionAutocomplete" at bounding box center [442, 429] width 332 height 25
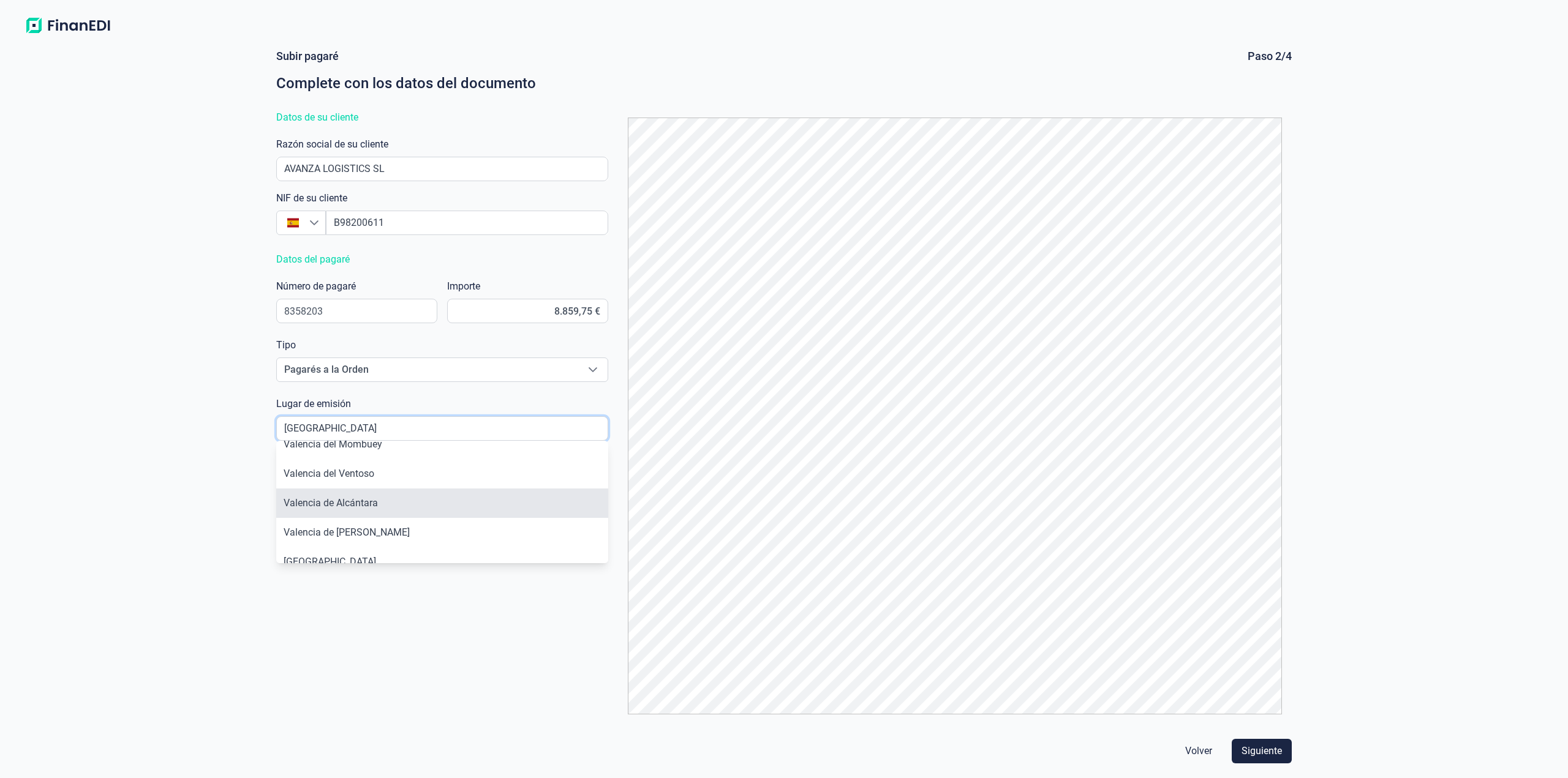
scroll to position [61, 0]
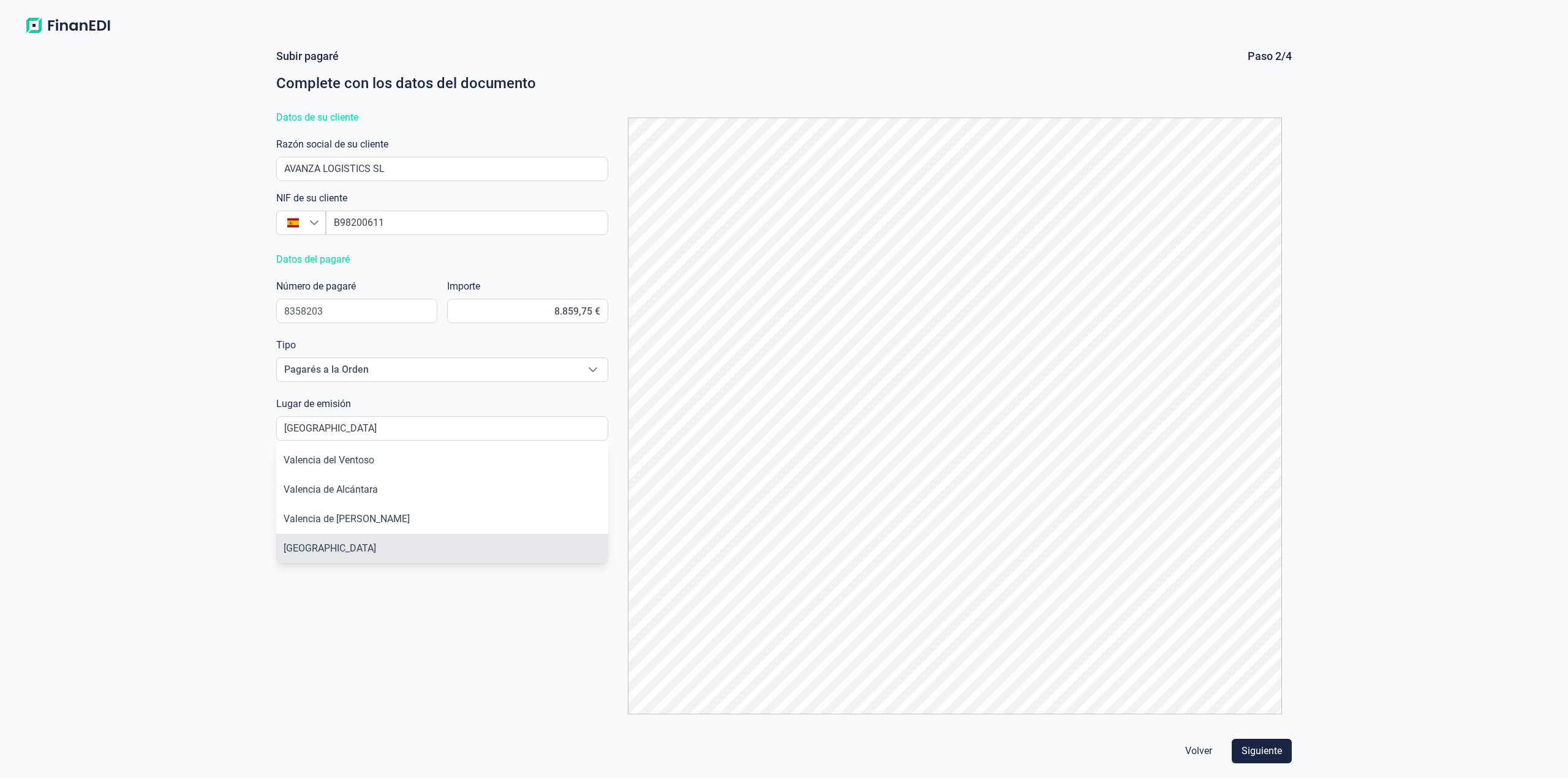
click at [356, 542] on li "[GEOGRAPHIC_DATA]" at bounding box center [442, 549] width 332 height 30
type input "[GEOGRAPHIC_DATA]"
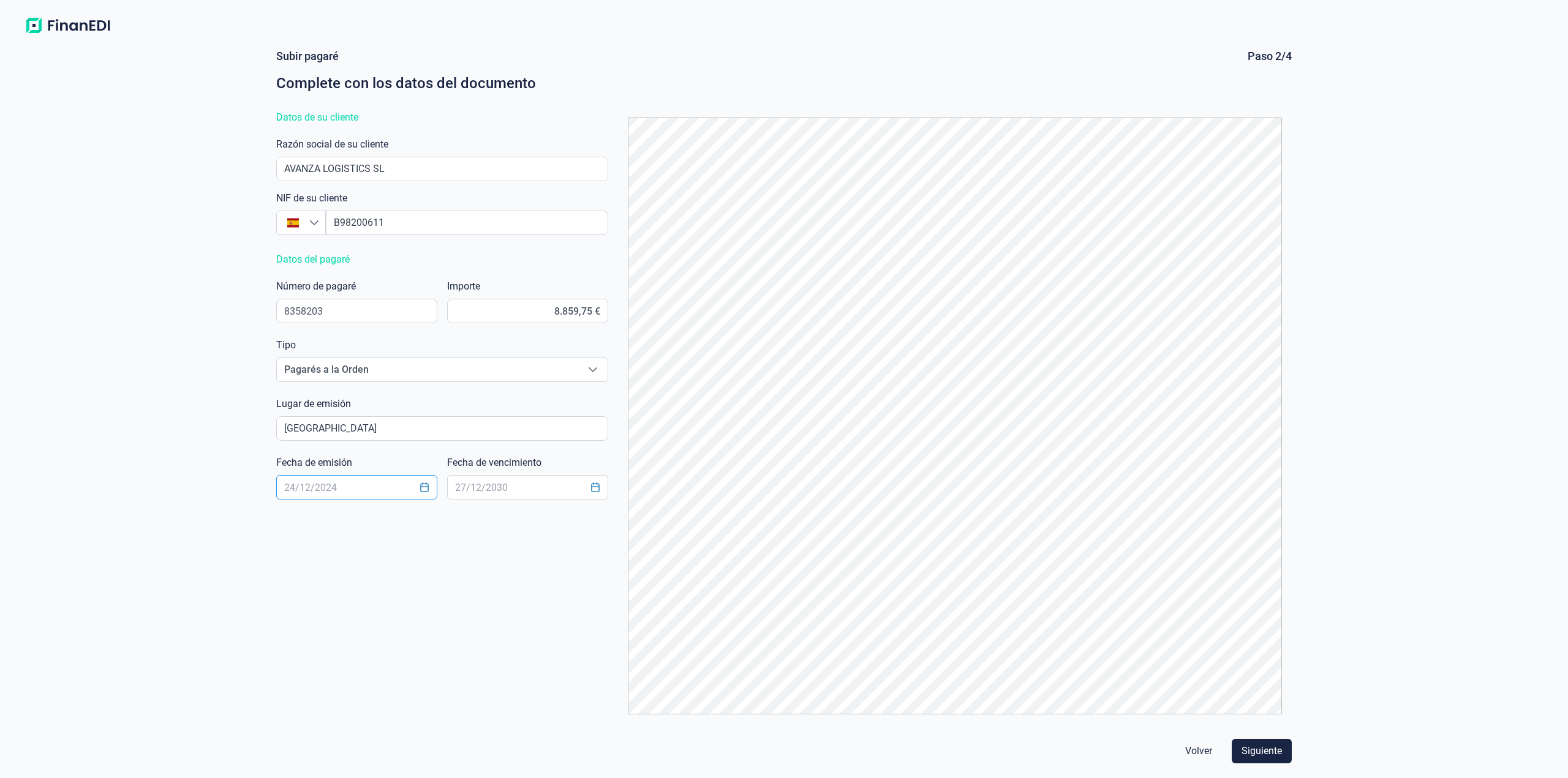
click at [344, 487] on input "text" at bounding box center [357, 487] width 161 height 25
type input "[DATE]"
click at [483, 491] on input "text" at bounding box center [527, 487] width 161 height 25
type input "[DATE]"
click at [1265, 761] on button "Siguiente" at bounding box center [1262, 752] width 60 height 25
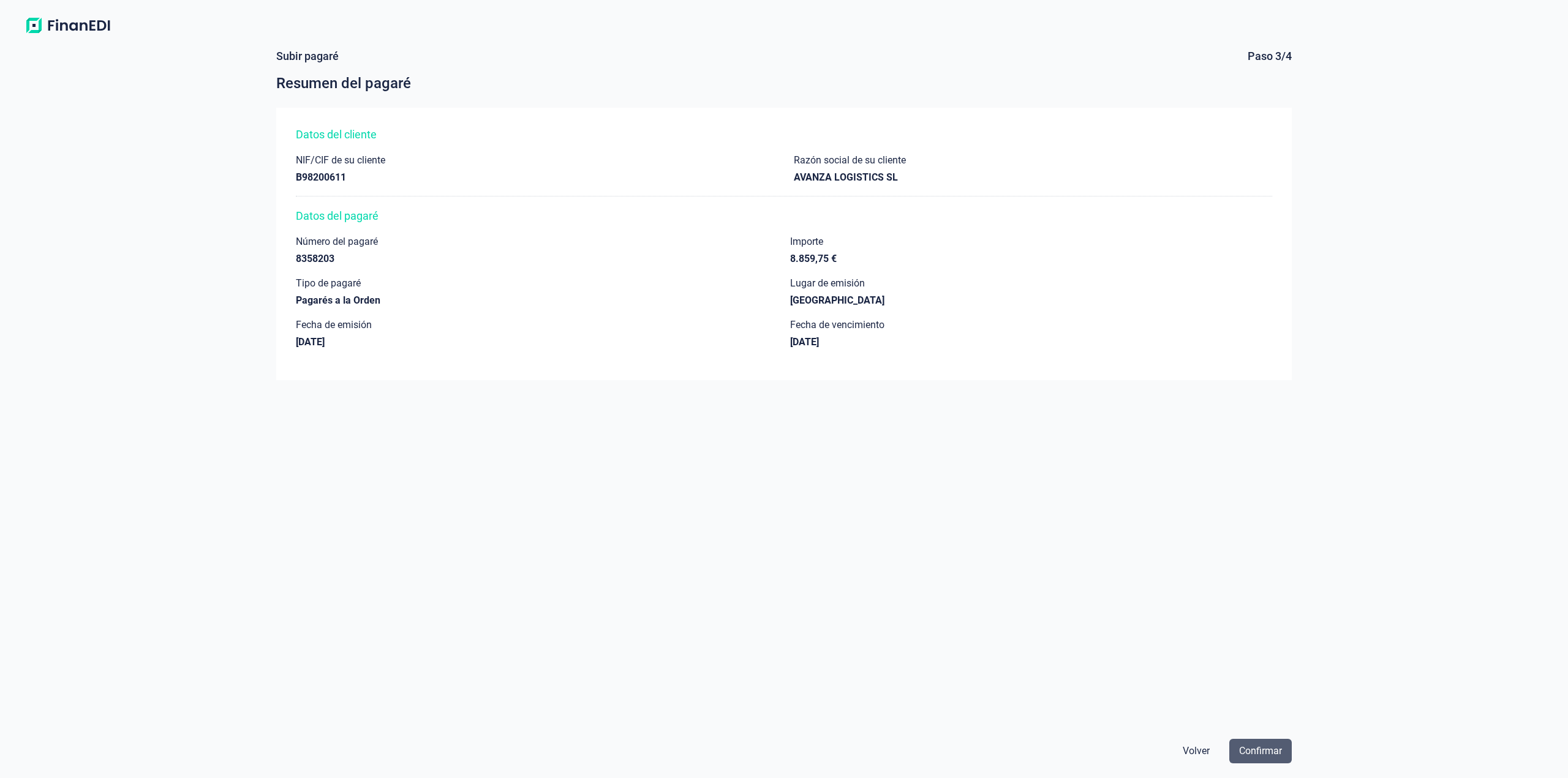
click at [1268, 751] on span "Confirmar" at bounding box center [1260, 752] width 43 height 15
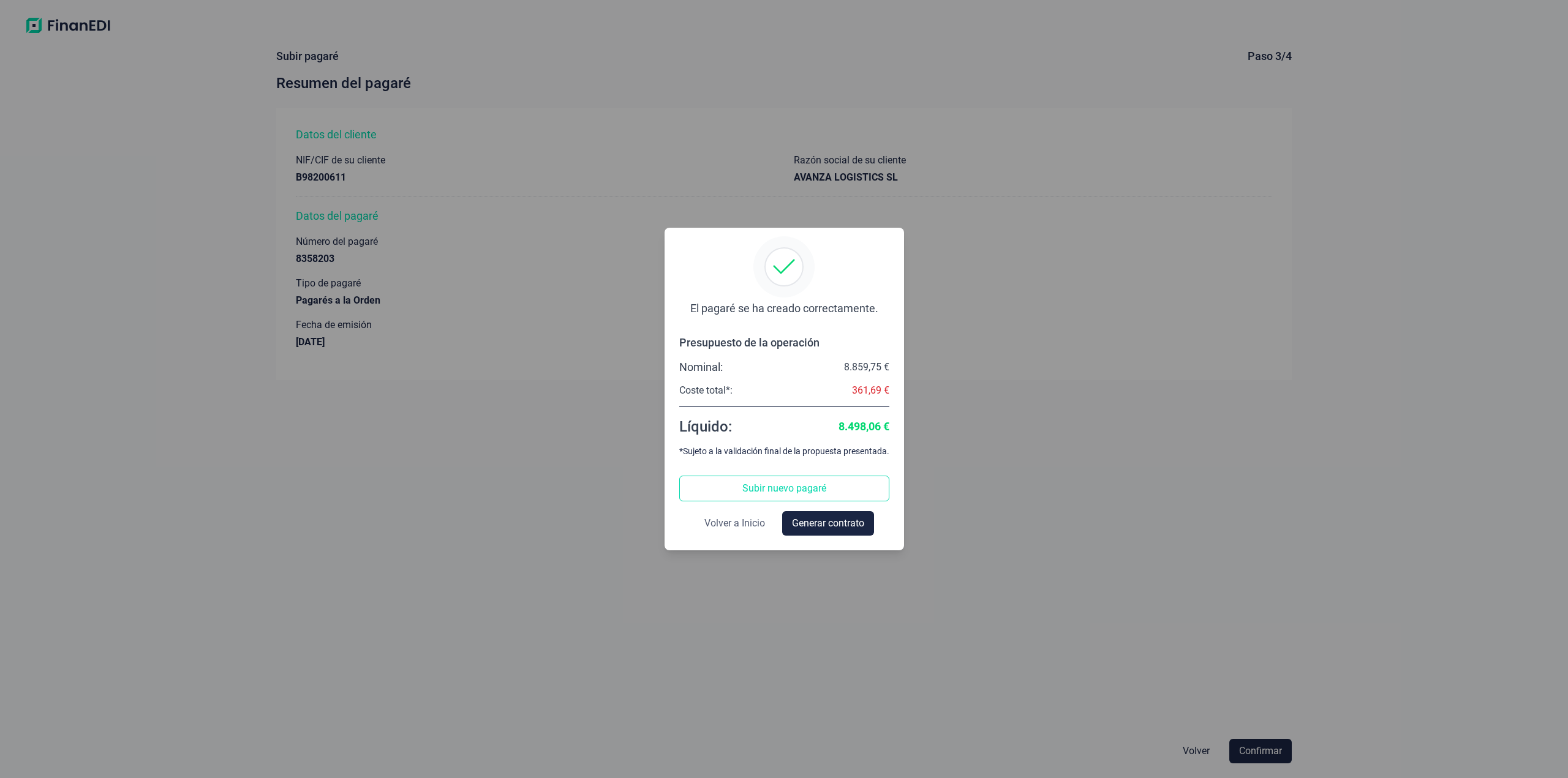
click at [733, 526] on span "Volver a Inicio" at bounding box center [734, 524] width 60 height 15
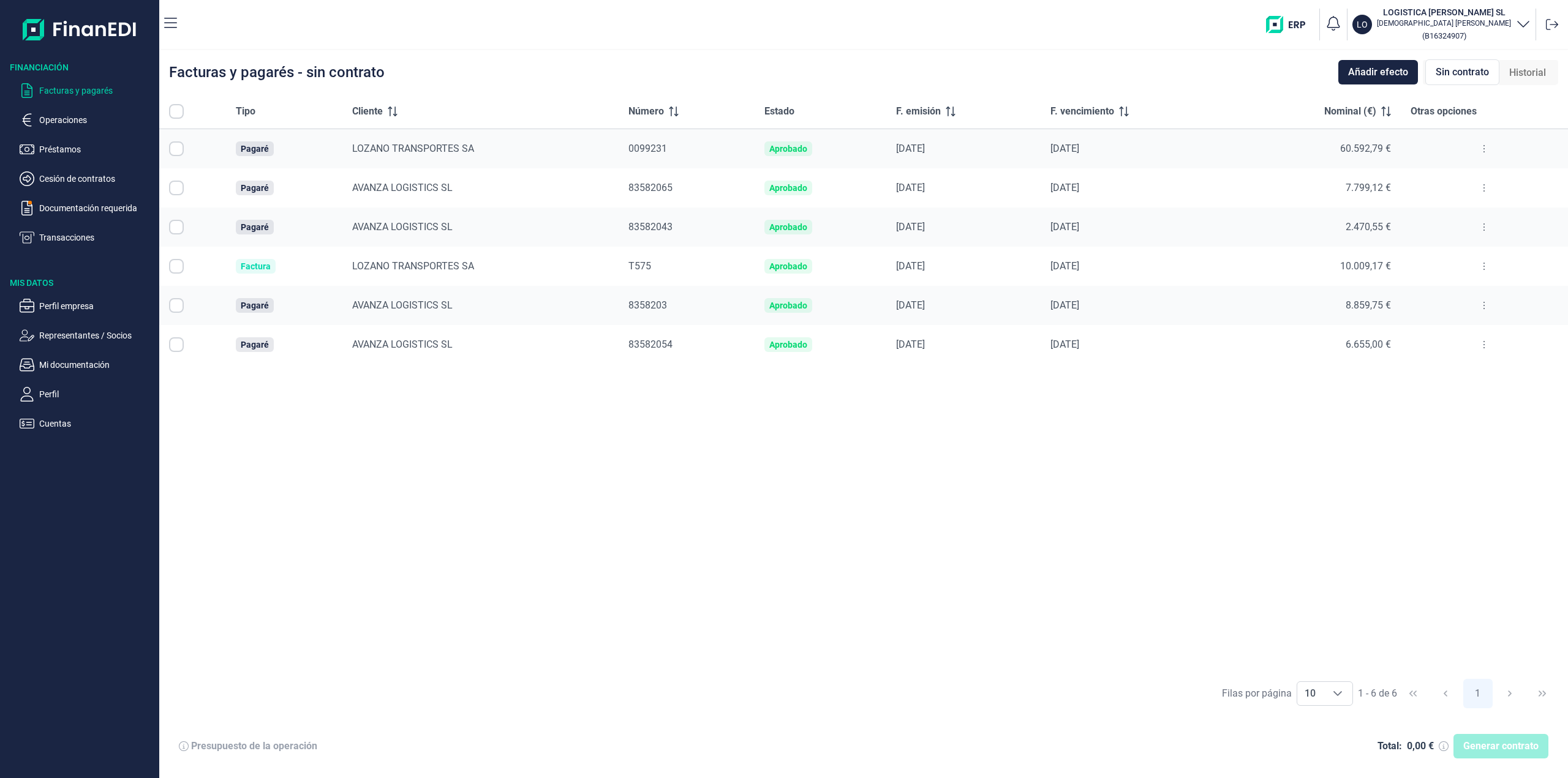
checkbox input "true"
click at [1482, 154] on button at bounding box center [1484, 149] width 22 height 20
click at [1460, 206] on span "Vincular facturas a pagaré" at bounding box center [1436, 201] width 101 height 12
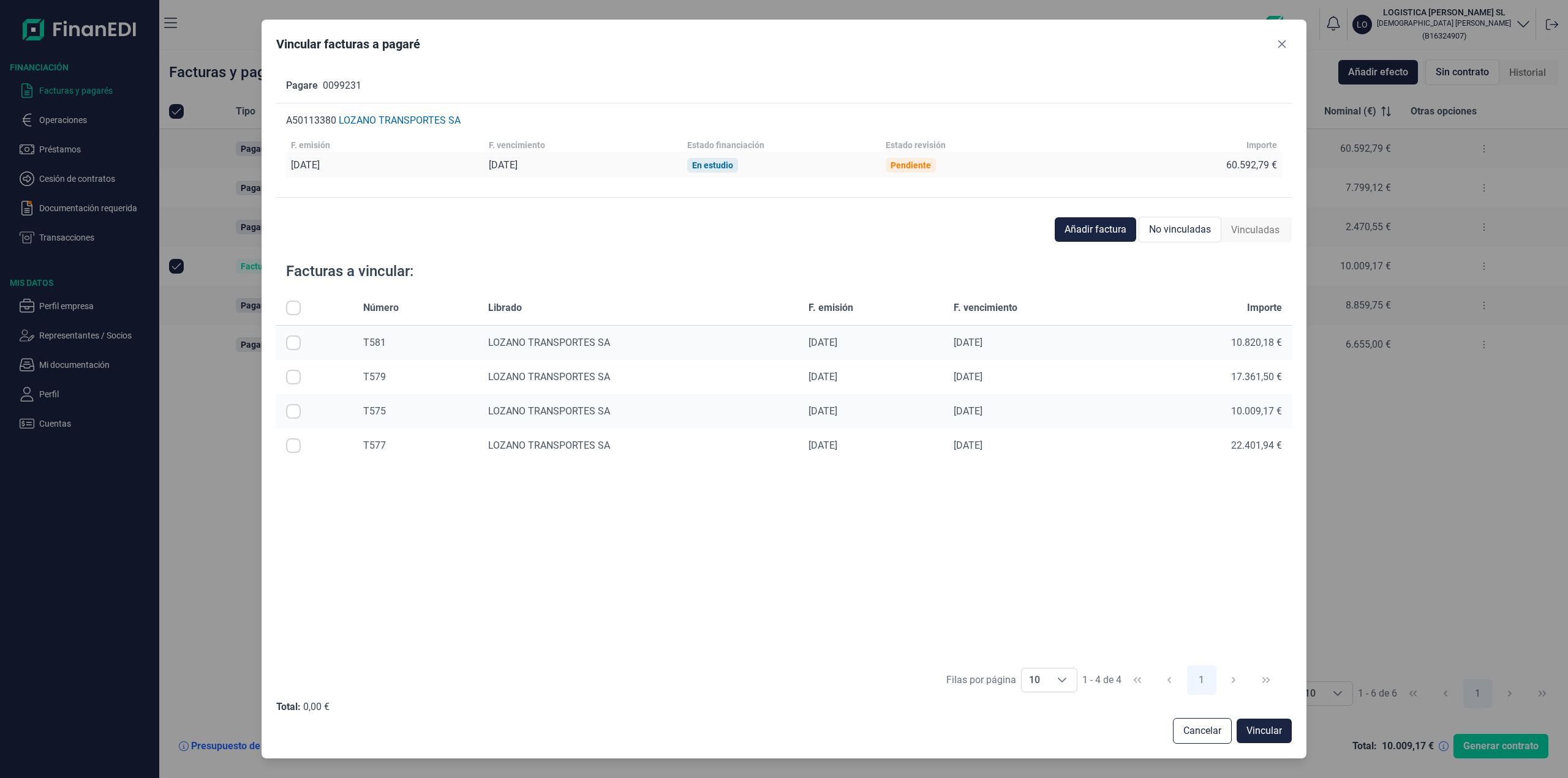
click at [291, 346] on input "Row Selected null" at bounding box center [293, 343] width 15 height 15
checkbox input "true"
click at [291, 378] on input "Row Selected null" at bounding box center [293, 377] width 15 height 15
checkbox input "true"
click at [296, 411] on input "Row Selected null" at bounding box center [293, 411] width 15 height 15
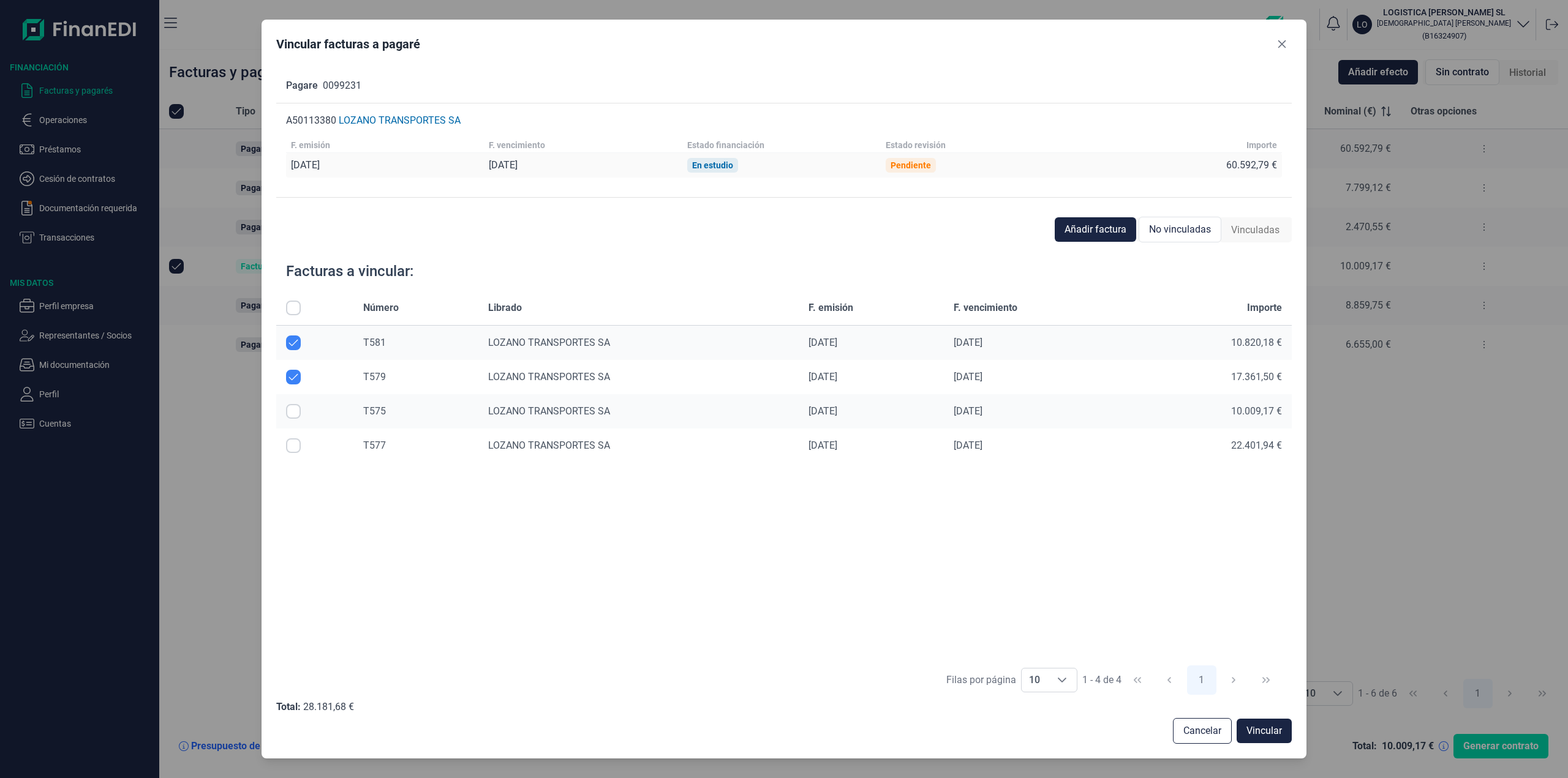
checkbox input "true"
click at [291, 449] on input "Row Selected null" at bounding box center [293, 446] width 15 height 15
checkbox input "true"
click at [1273, 740] on button "Vincular" at bounding box center [1263, 731] width 55 height 25
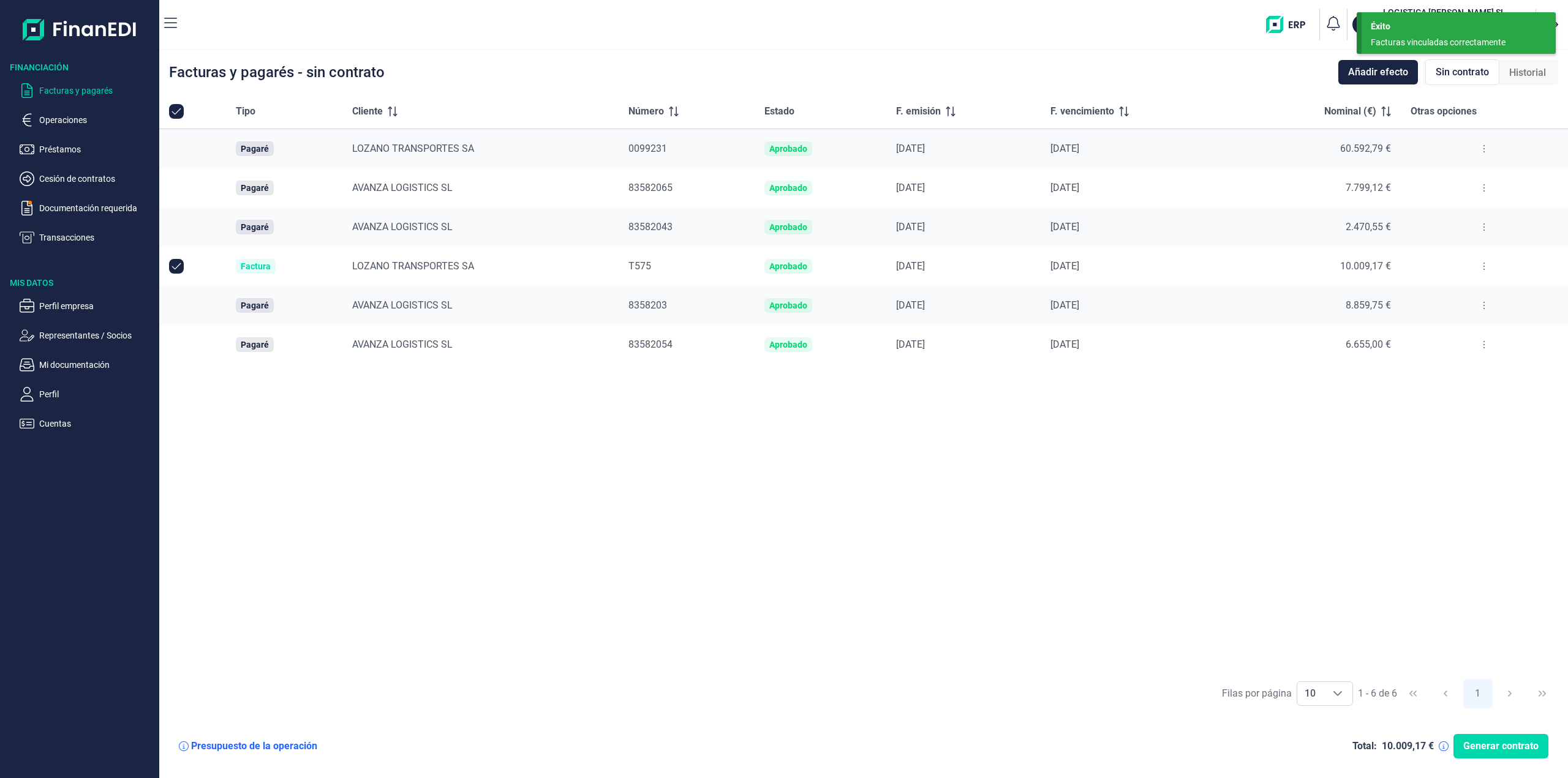
click at [1482, 182] on button at bounding box center [1484, 188] width 22 height 20
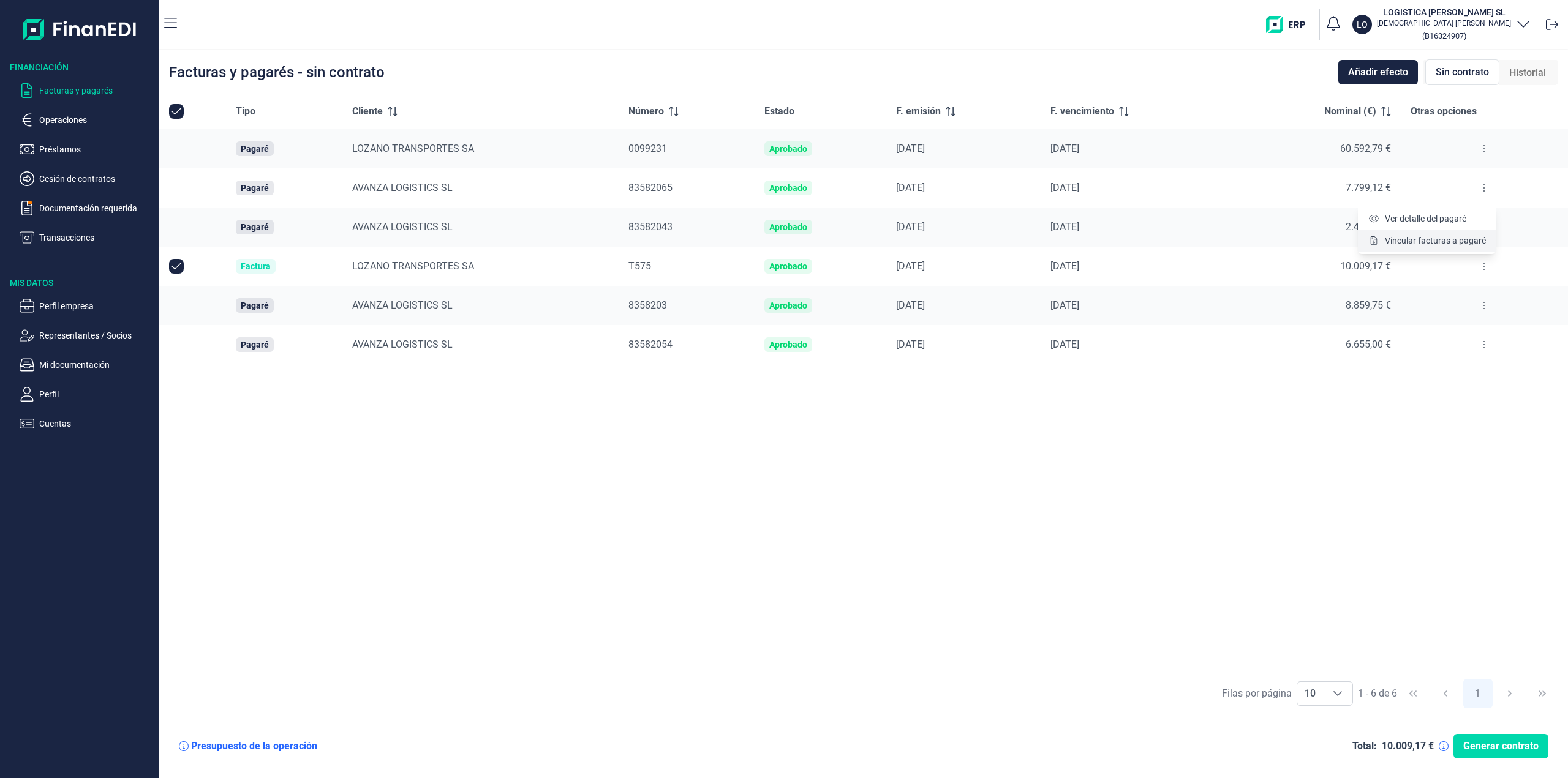
click at [1450, 240] on span "Vincular facturas a pagaré" at bounding box center [1436, 240] width 101 height 12
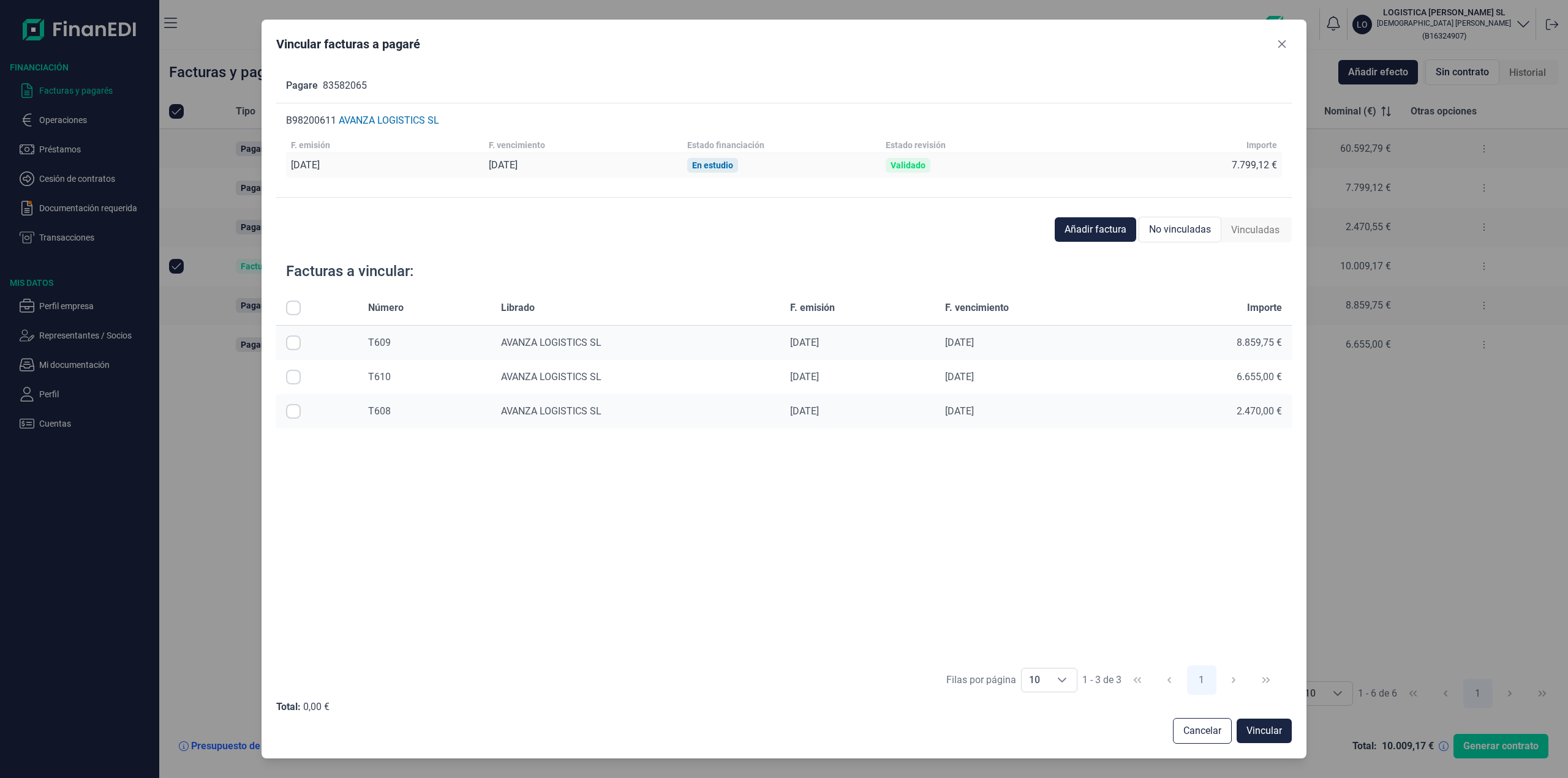
click at [1185, 236] on span "No vinculadas" at bounding box center [1180, 230] width 62 height 15
click at [1214, 732] on span "Cancelar" at bounding box center [1202, 731] width 38 height 15
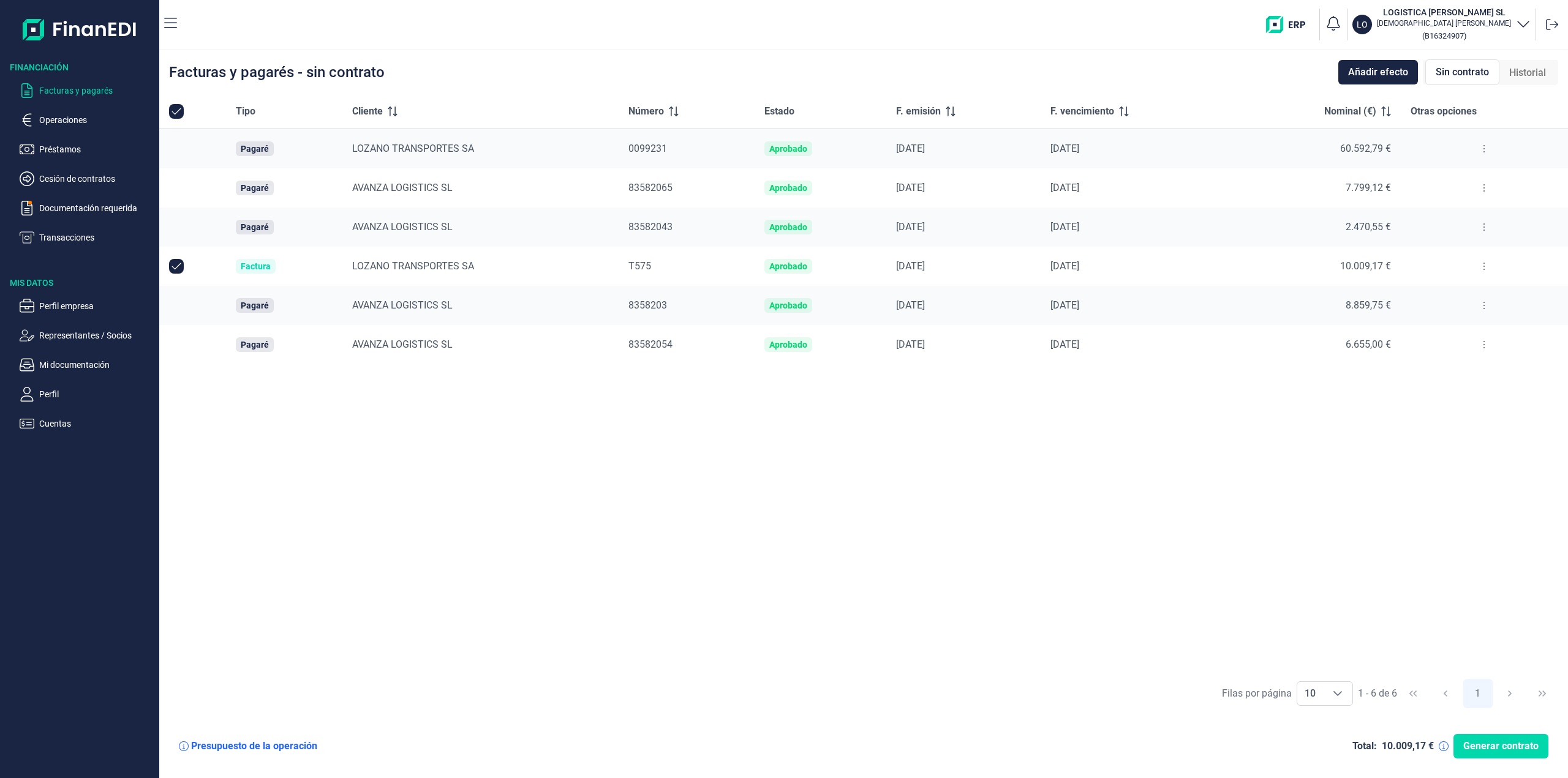
click at [1486, 233] on button at bounding box center [1484, 228] width 22 height 20
click at [1445, 282] on span "Vincular facturas a pagaré" at bounding box center [1436, 280] width 101 height 12
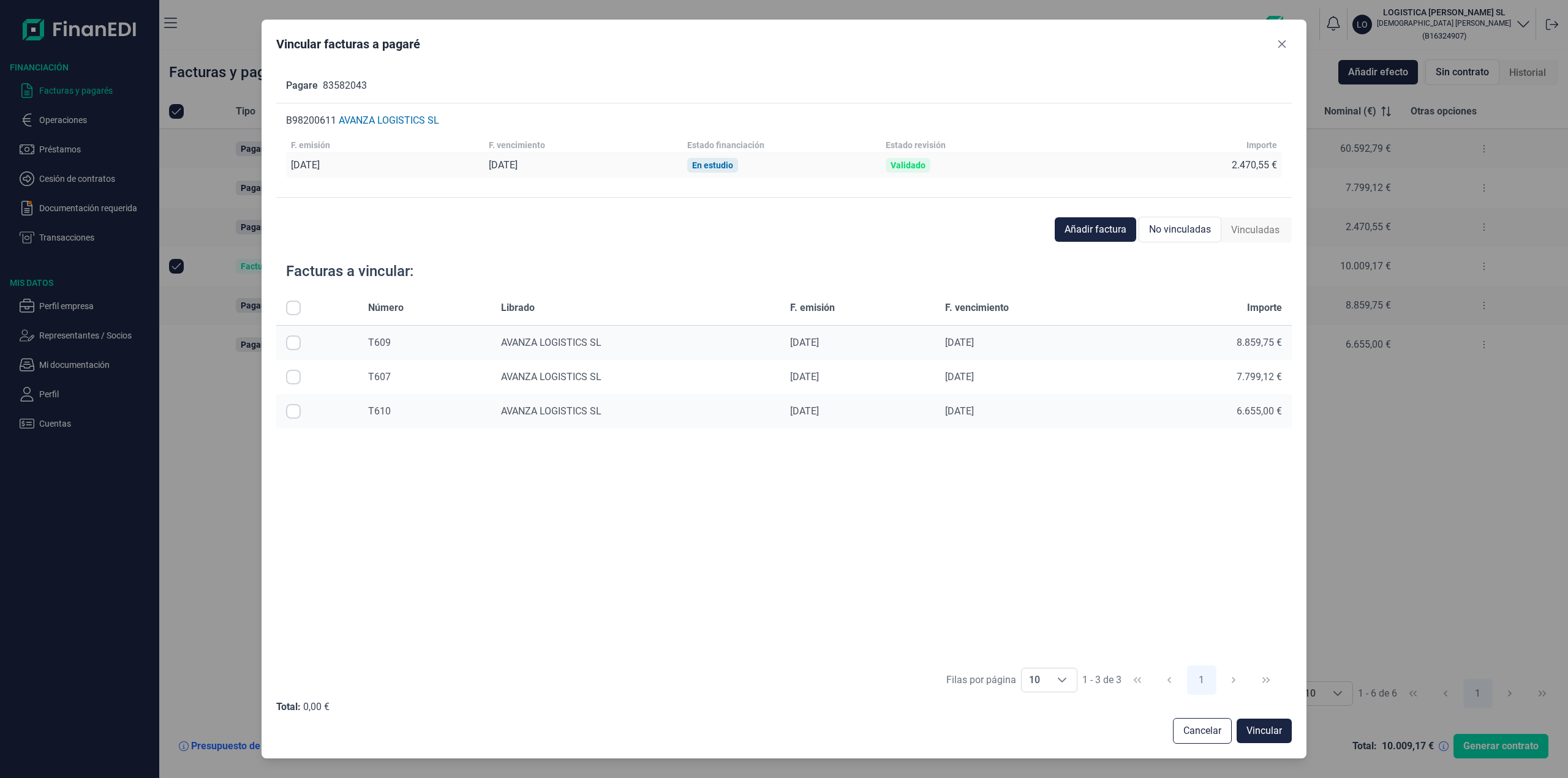
click at [1327, 447] on div "Vincular facturas a pagaré Pagare 83582043 B98200611 AVANZA LOGISTICS SL F. emi…" at bounding box center [784, 389] width 1568 height 778
click at [1275, 49] on button "Close" at bounding box center [1282, 44] width 20 height 20
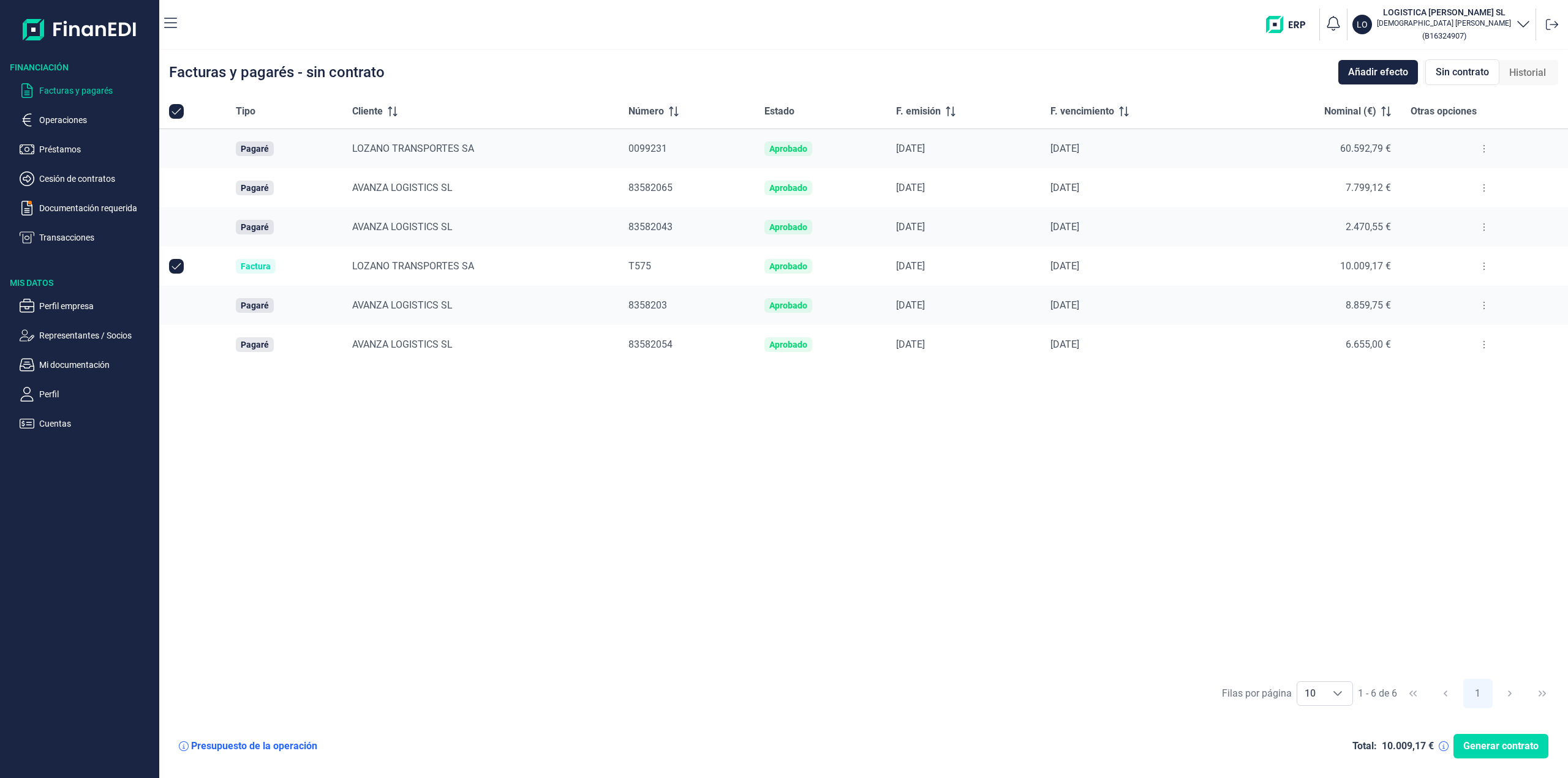
click at [1479, 342] on button at bounding box center [1484, 345] width 22 height 20
click at [1292, 402] on div "Tipo Cliente Número Estado F. emisión F. vencimiento Nominal (€) Otras opciones…" at bounding box center [863, 383] width 1408 height 578
click at [1483, 232] on button at bounding box center [1484, 228] width 22 height 20
click at [1441, 284] on span "Vincular facturas a pagaré" at bounding box center [1436, 280] width 101 height 12
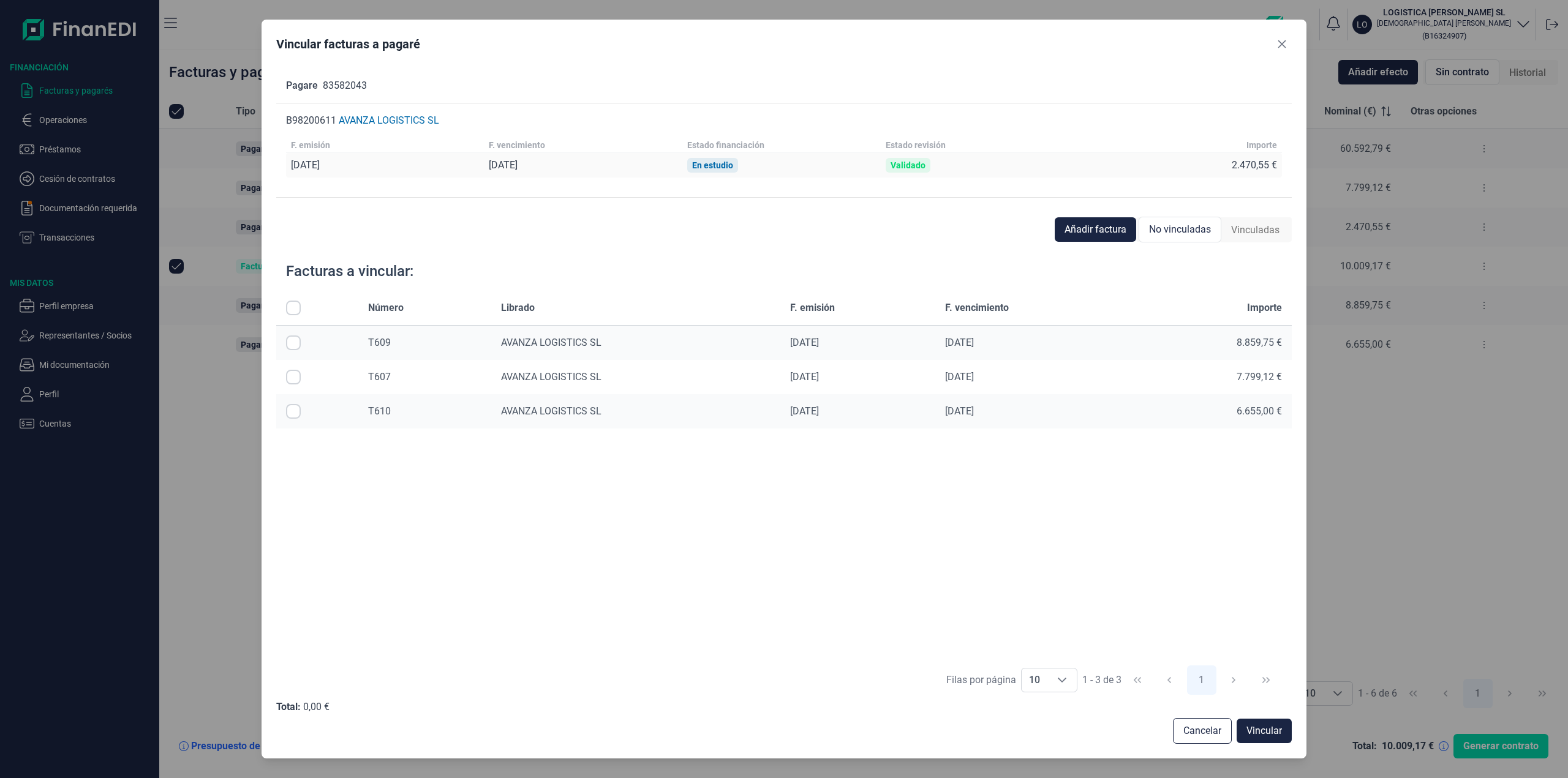
click at [1282, 55] on div "Vincular facturas a pagaré" at bounding box center [784, 46] width 1016 height 25
click at [1281, 46] on icon "Close" at bounding box center [1282, 44] width 10 height 10
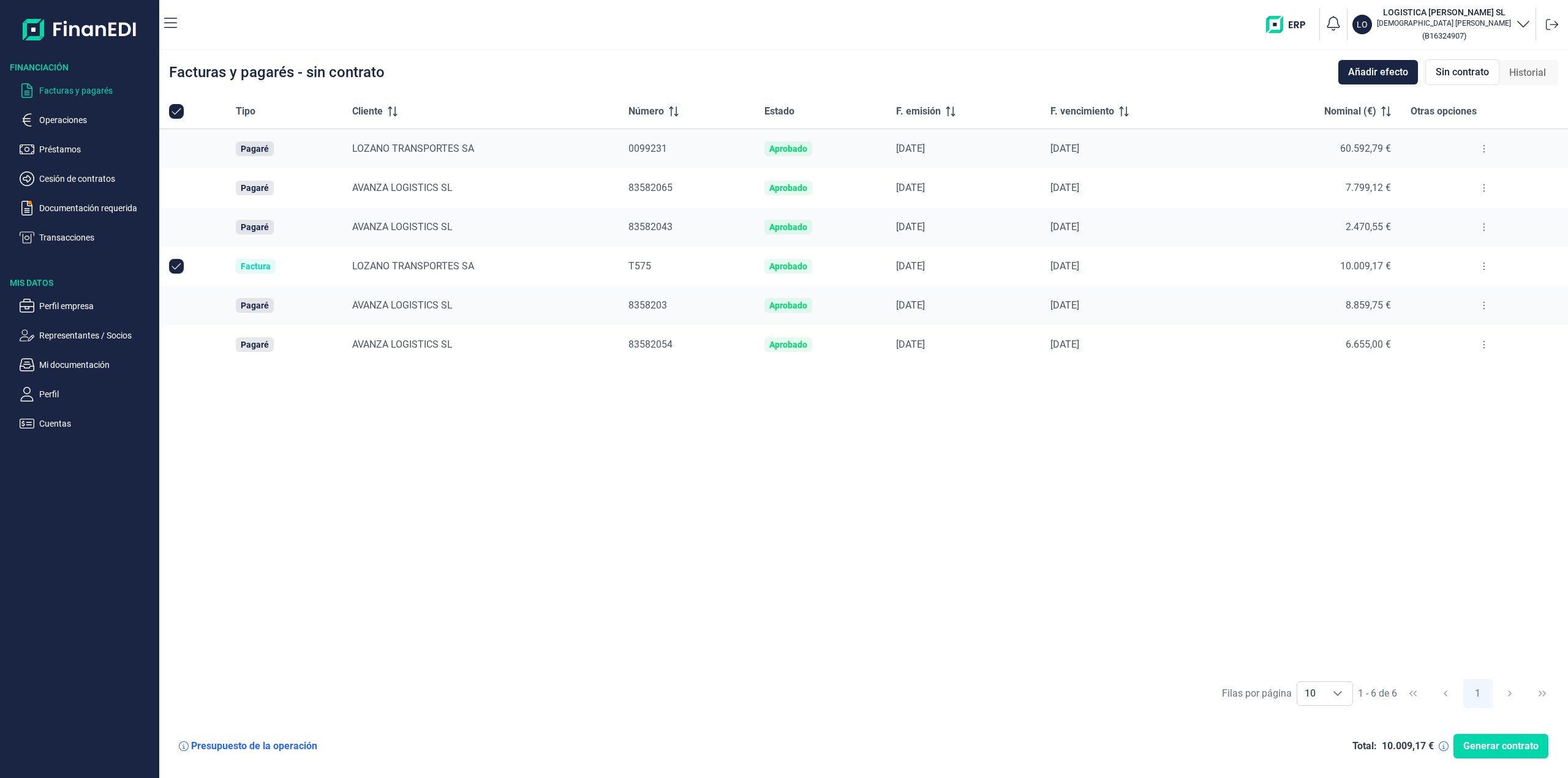
click at [178, 261] on input "Row Unselected null" at bounding box center [176, 267] width 15 height 15
checkbox input "false"
click at [97, 204] on p "Documentación requerida" at bounding box center [96, 209] width 115 height 15
